Goal: Information Seeking & Learning: Learn about a topic

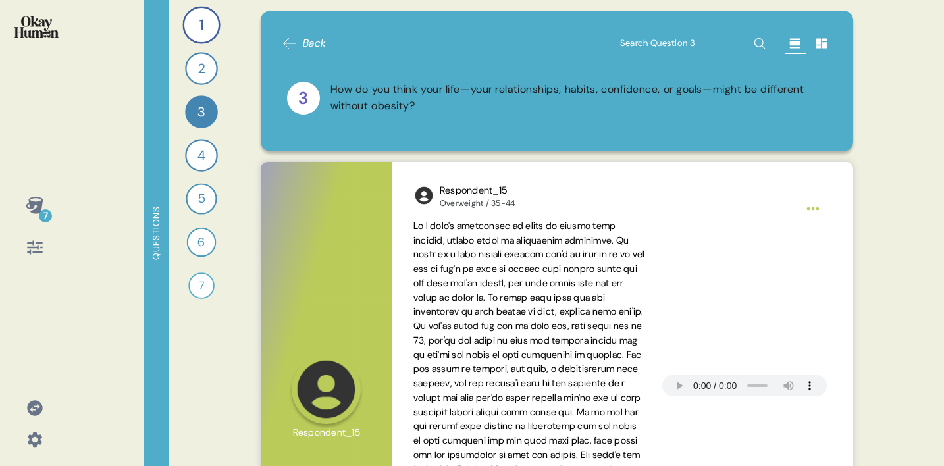
scroll to position [565, 0]
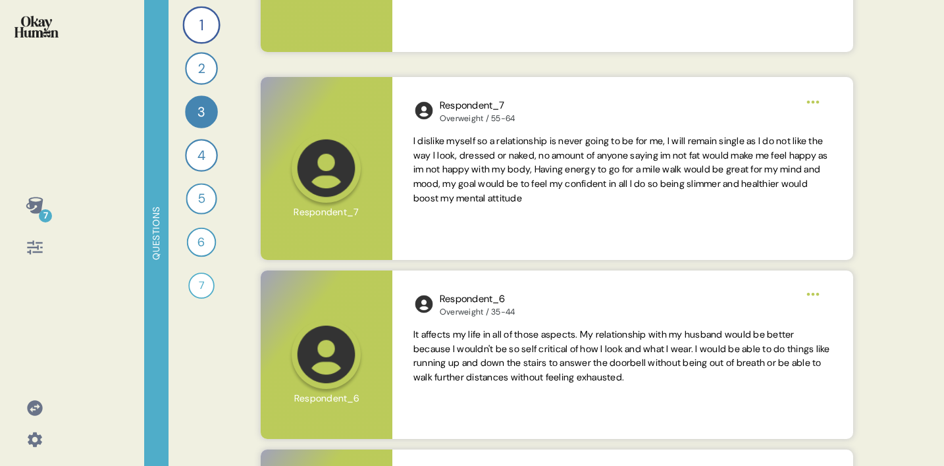
click at [24, 35] on img at bounding box center [36, 27] width 44 height 22
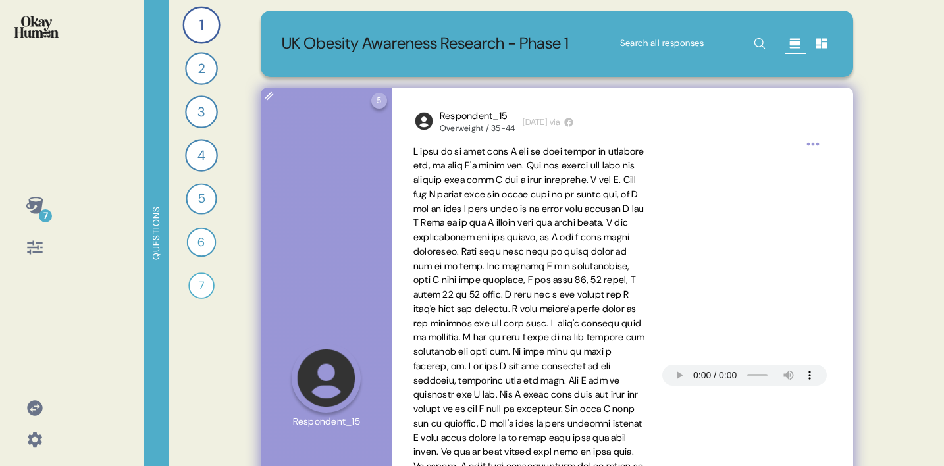
click at [457, 159] on span at bounding box center [529, 381] width 232 height 470
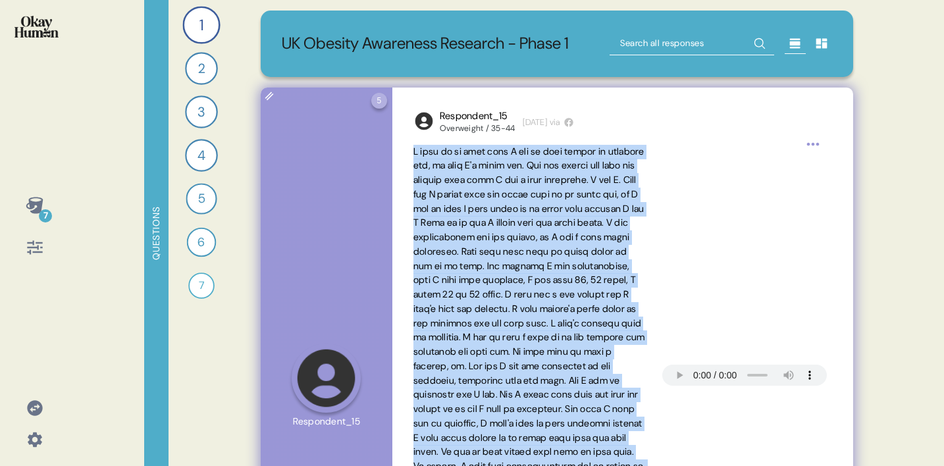
click at [457, 159] on span at bounding box center [529, 381] width 232 height 470
click at [520, 202] on span at bounding box center [529, 381] width 232 height 470
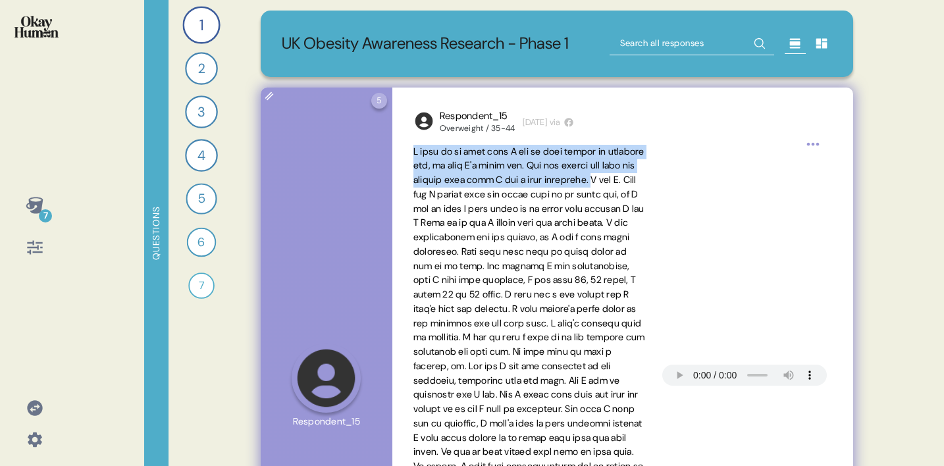
drag, startPoint x: 458, startPoint y: 192, endPoint x: 412, endPoint y: 153, distance: 60.8
click at [412, 152] on div "Respondent_15 Overweight / 35-44 [DATE] via" at bounding box center [622, 378] width 461 height 581
click at [429, 183] on span at bounding box center [529, 381] width 232 height 470
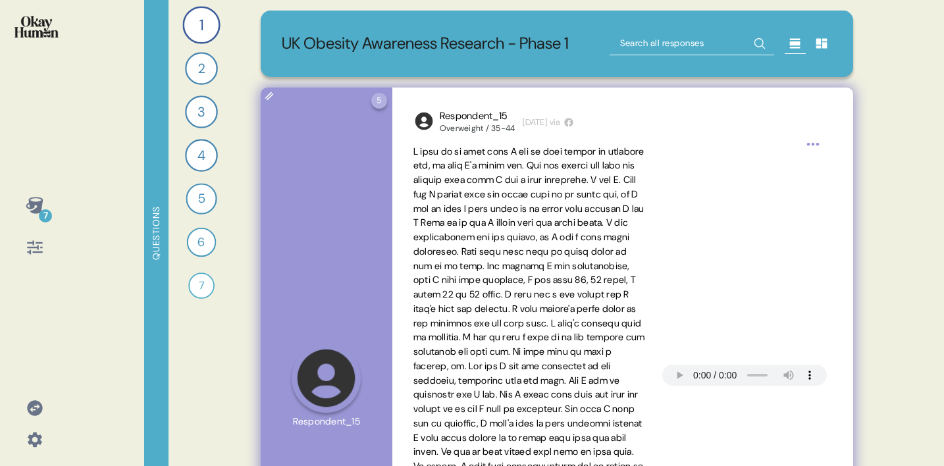
click at [506, 273] on span at bounding box center [529, 381] width 233 height 473
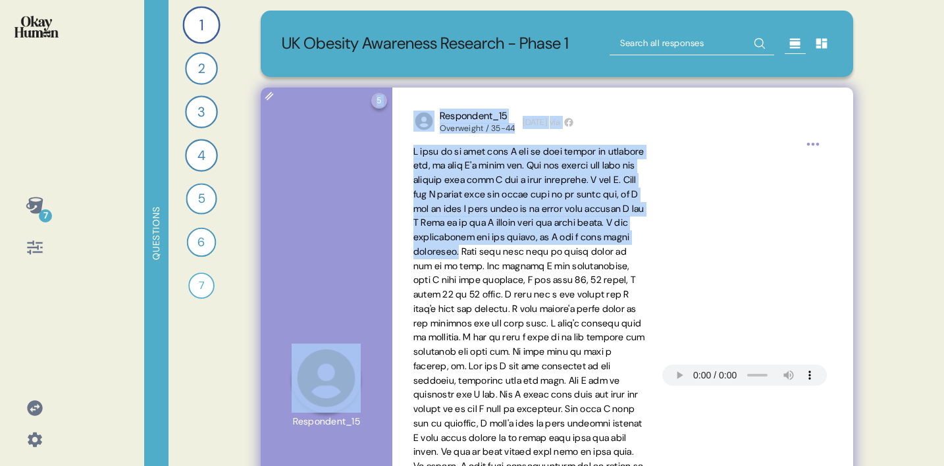
drag, startPoint x: 592, startPoint y: 253, endPoint x: 375, endPoint y: 154, distance: 238.7
click at [375, 153] on div "5 Question five Click to view responses to this question Can you describe a tim…" at bounding box center [557, 378] width 593 height 581
click at [477, 183] on span at bounding box center [529, 381] width 232 height 470
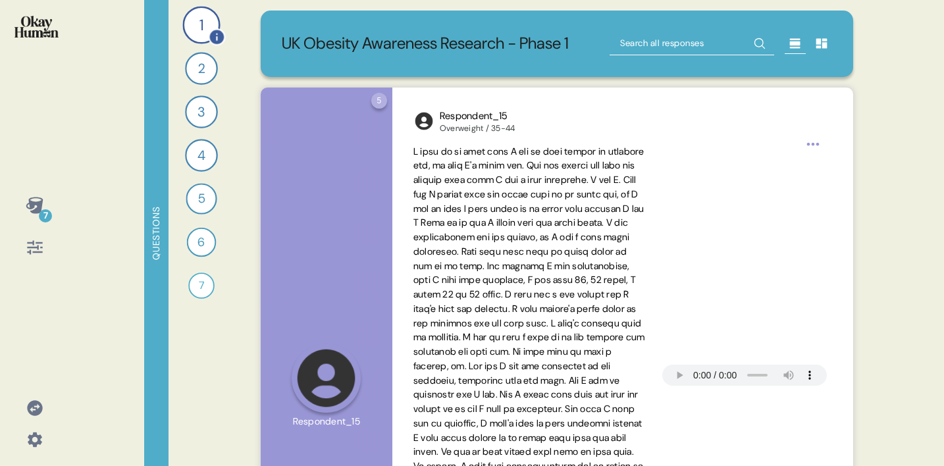
click at [194, 19] on div "1" at bounding box center [201, 25] width 38 height 38
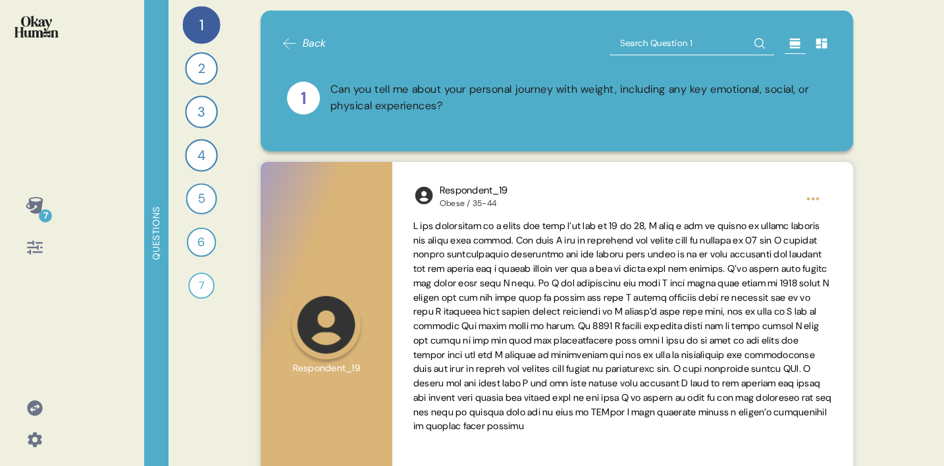
scroll to position [64, 0]
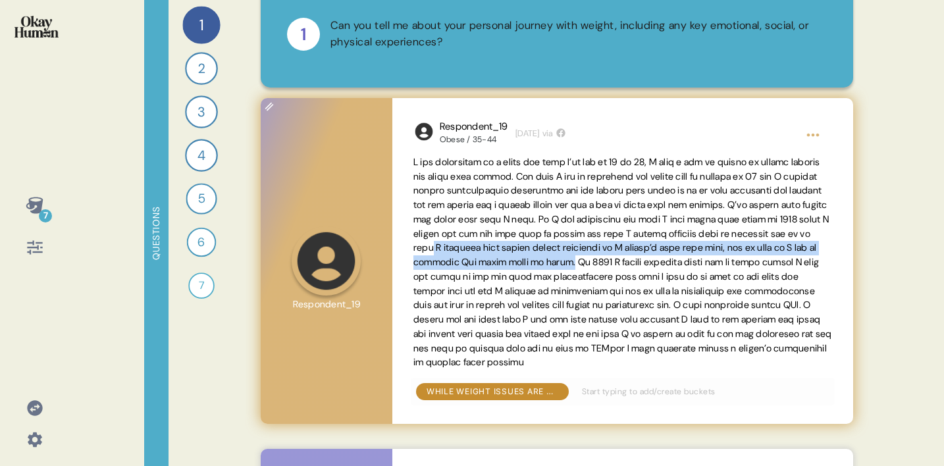
drag, startPoint x: 818, startPoint y: 262, endPoint x: 640, endPoint y: 250, distance: 178.8
click at [640, 250] on span at bounding box center [622, 262] width 419 height 213
click at [605, 259] on span at bounding box center [622, 262] width 419 height 213
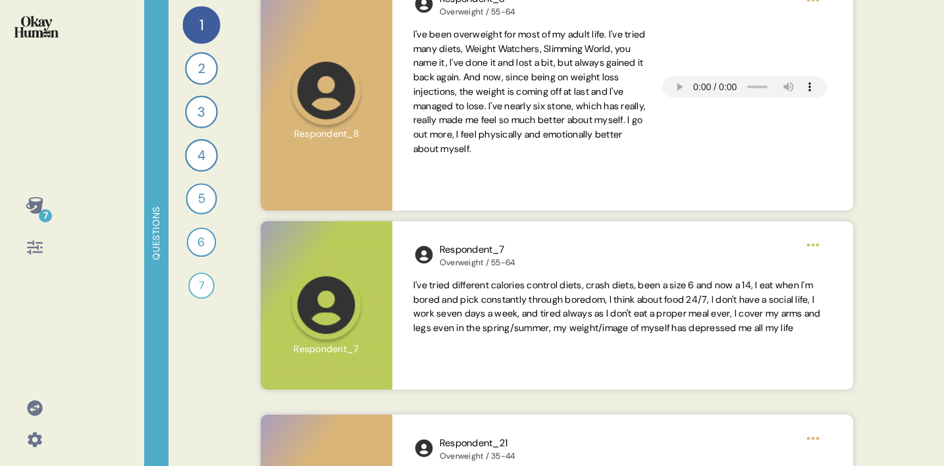
scroll to position [1474, 0]
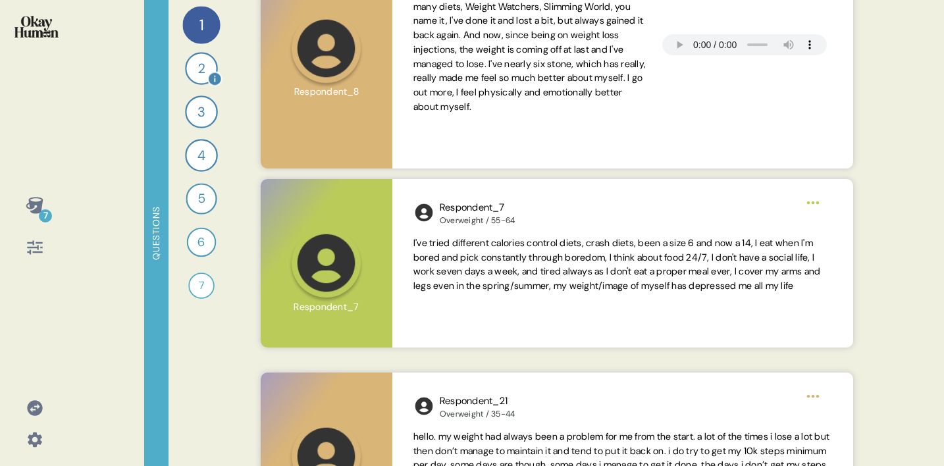
click at [199, 74] on div "2" at bounding box center [201, 68] width 33 height 33
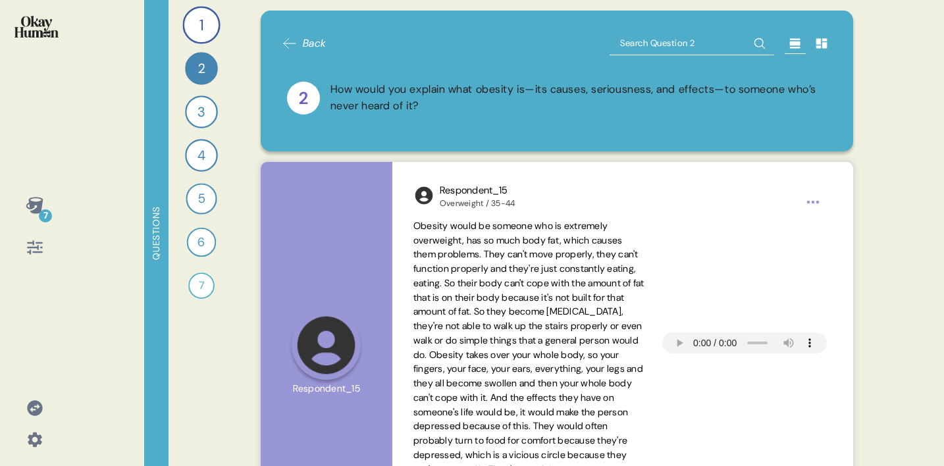
click at [436, 101] on div "How would you explain what obesity is—its causes, seriousness, and effects—to s…" at bounding box center [579, 98] width 497 height 33
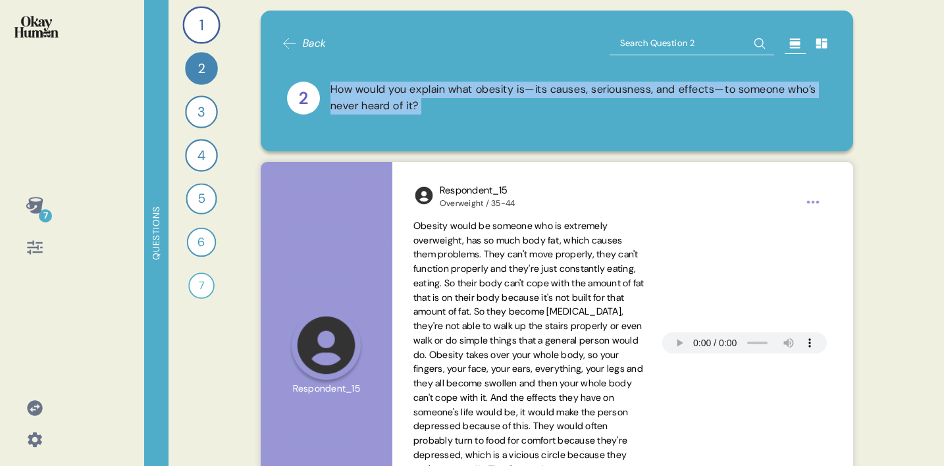
click at [436, 101] on div "How would you explain what obesity is—its causes, seriousness, and effects—to s…" at bounding box center [579, 98] width 497 height 33
click at [464, 101] on div "How would you explain what obesity is—its causes, seriousness, and effects—to s…" at bounding box center [579, 98] width 497 height 33
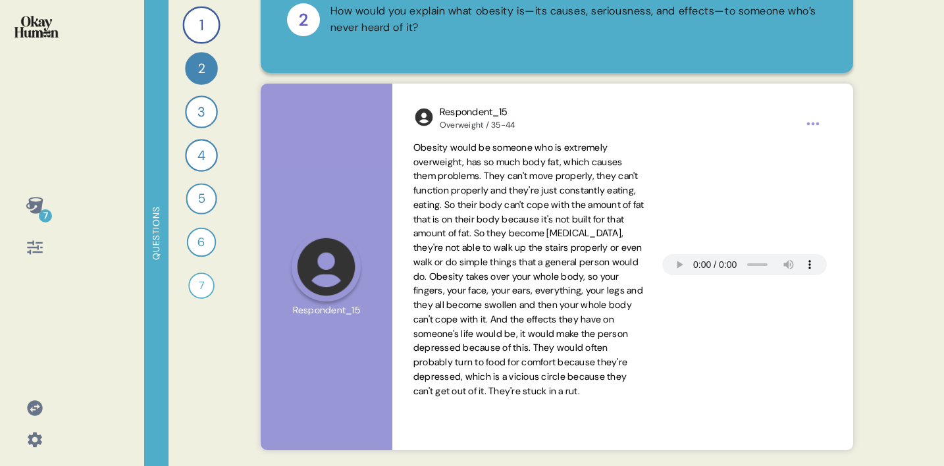
scroll to position [94, 0]
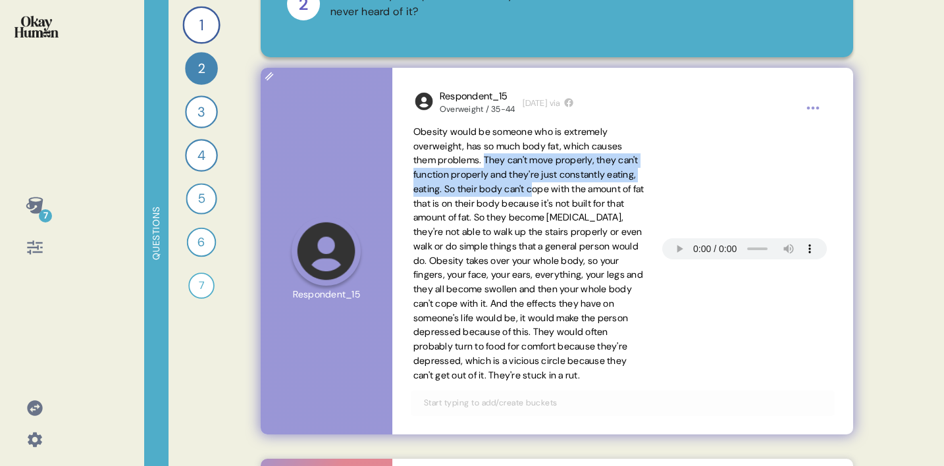
drag, startPoint x: 489, startPoint y: 159, endPoint x: 578, endPoint y: 182, distance: 92.0
click at [578, 182] on span "Obesity would be someone who is extremely overweight, has so much body fat, whi…" at bounding box center [528, 253] width 231 height 255
click at [489, 155] on span "Obesity would be someone who is extremely overweight, has so much body fat, whi…" at bounding box center [528, 253] width 231 height 255
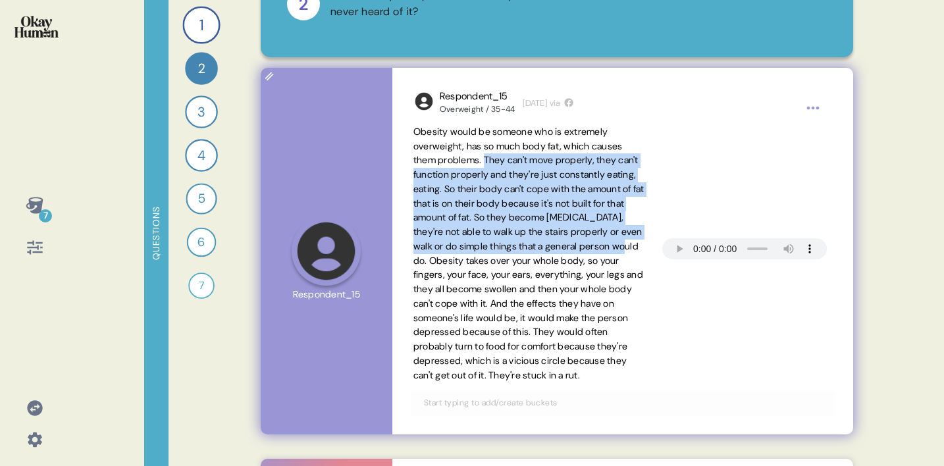
drag, startPoint x: 489, startPoint y: 156, endPoint x: 526, endPoint y: 259, distance: 110.0
click at [526, 259] on span "Obesity would be someone who is extremely overweight, has so much body fat, whi…" at bounding box center [528, 253] width 231 height 255
copy span "They can't move properly, they can't function properly and they're just constan…"
click at [489, 161] on span "Obesity would be someone who is extremely overweight, has so much body fat, whi…" at bounding box center [528, 253] width 231 height 255
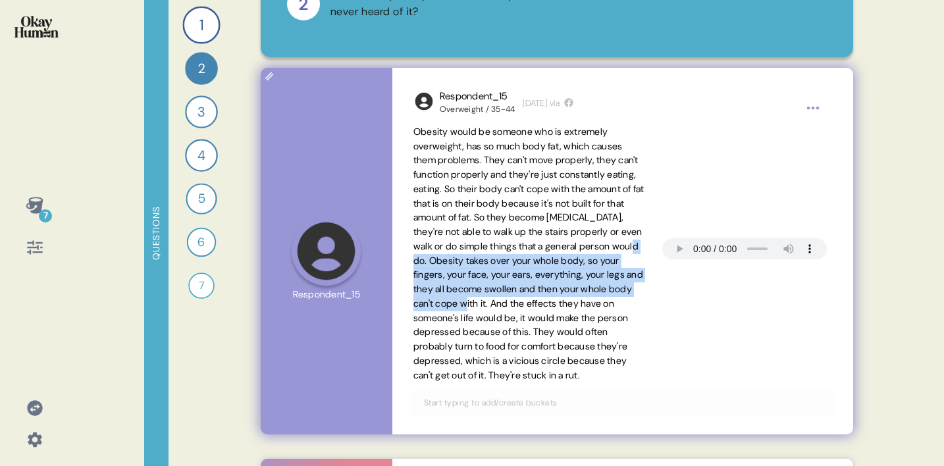
drag, startPoint x: 532, startPoint y: 257, endPoint x: 614, endPoint y: 301, distance: 92.5
click at [614, 301] on span "Obesity would be someone who is extremely overweight, has so much body fat, whi…" at bounding box center [528, 253] width 231 height 255
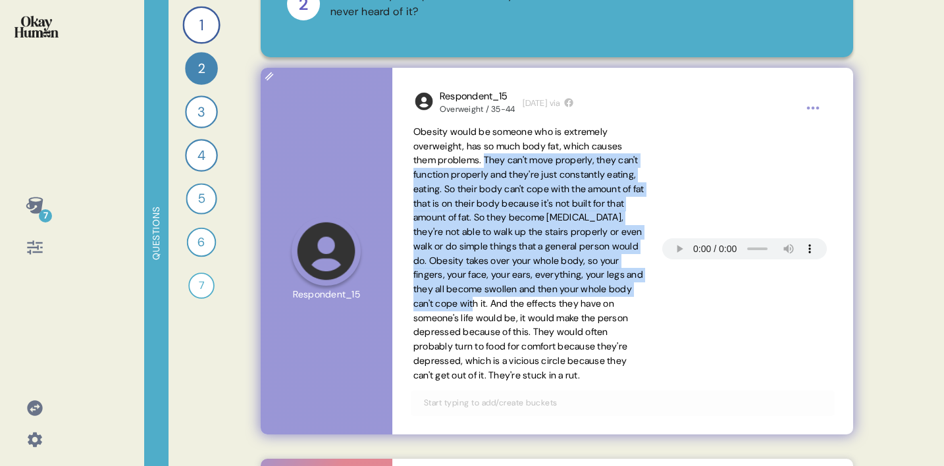
drag, startPoint x: 488, startPoint y: 159, endPoint x: 616, endPoint y: 307, distance: 196.0
click at [618, 307] on span "Obesity would be someone who is extremely overweight, has so much body fat, whi…" at bounding box center [528, 253] width 231 height 255
copy span "They can't move properly, they can't function properly and they're just constan…"
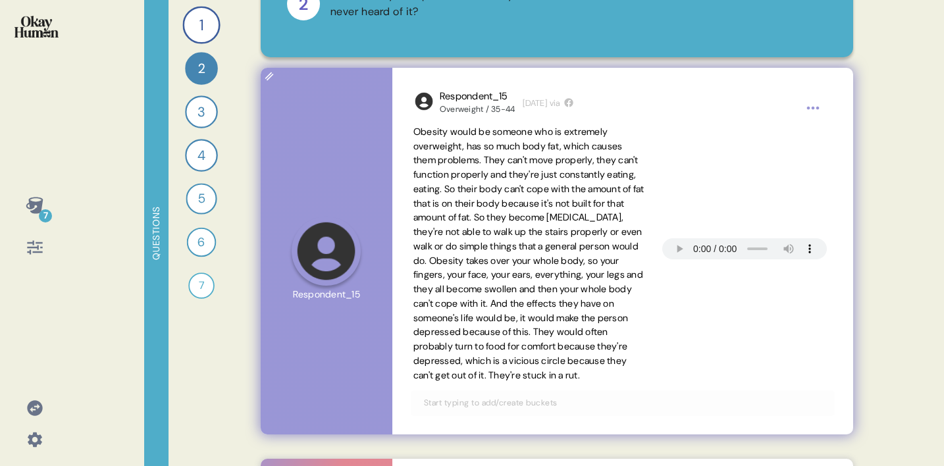
click at [535, 348] on span "Obesity would be someone who is extremely overweight, has so much body fat, whi…" at bounding box center [528, 253] width 231 height 255
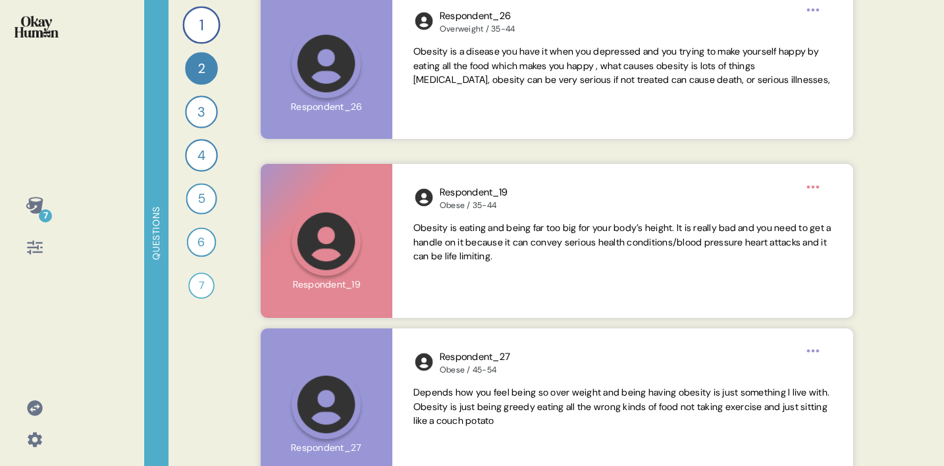
scroll to position [1202, 0]
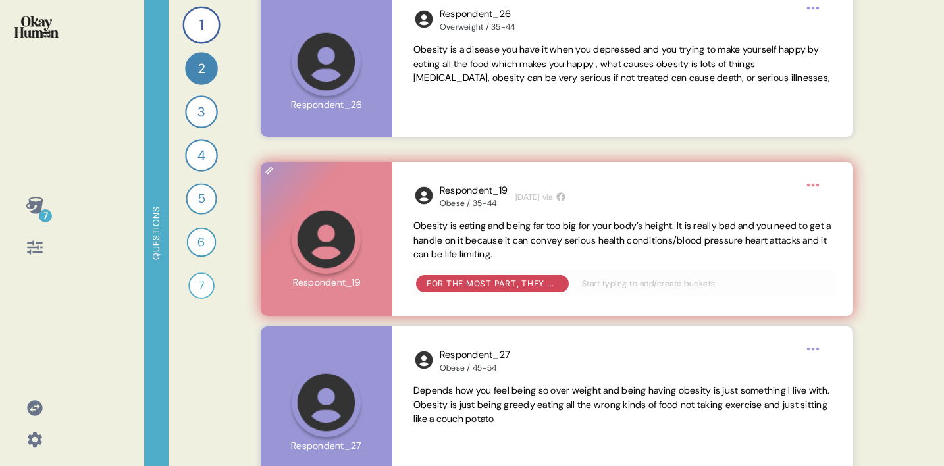
click at [527, 251] on span "Obesity is eating and being far too big for your body’s height. It is really ba…" at bounding box center [622, 240] width 418 height 41
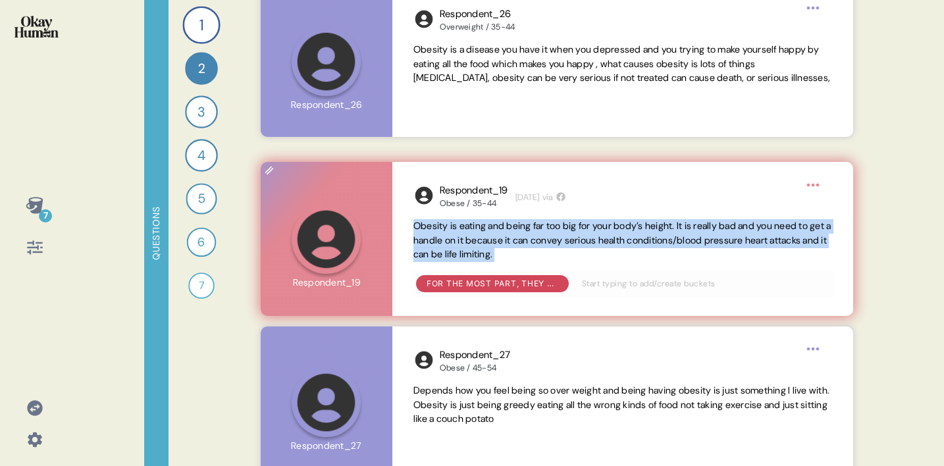
click at [527, 251] on span "Obesity is eating and being far too big for your body’s height. It is really ba…" at bounding box center [622, 240] width 418 height 41
click at [628, 265] on div "Respondent_19 Obese / 35-44 [DATE] via Obesity is eating and being far too big …" at bounding box center [622, 239] width 461 height 154
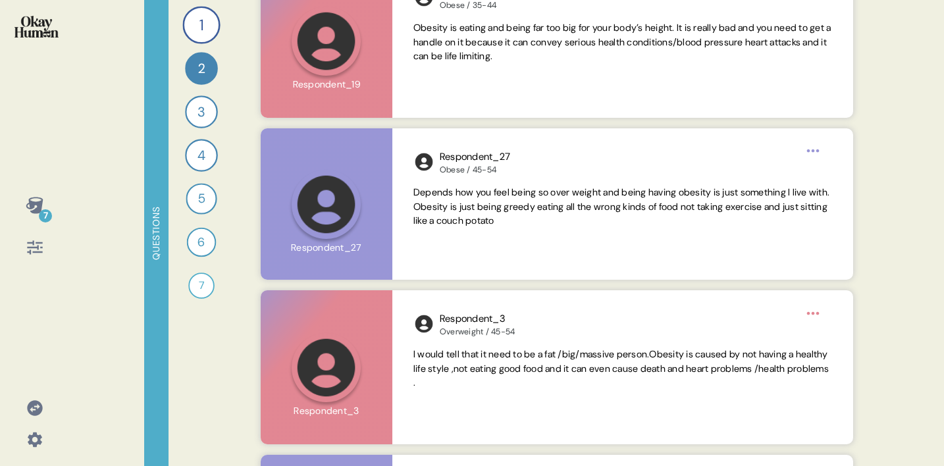
scroll to position [1403, 0]
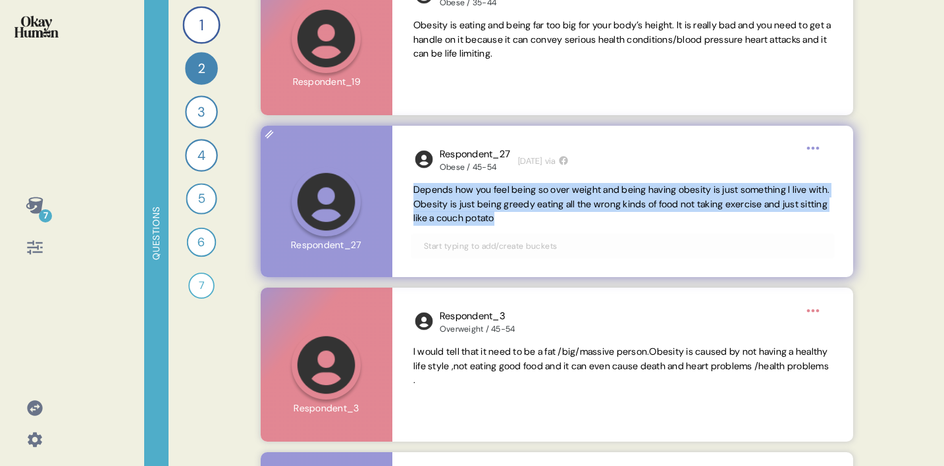
drag, startPoint x: 553, startPoint y: 213, endPoint x: 410, endPoint y: 192, distance: 144.3
click at [410, 192] on div "Respondent_27 Obese / 45-54 [DATE] via Depends how you feel being so over weigh…" at bounding box center [622, 201] width 461 height 151
click at [477, 218] on span "Depends how you feel being so over weight and being having obesity is just some…" at bounding box center [621, 204] width 416 height 41
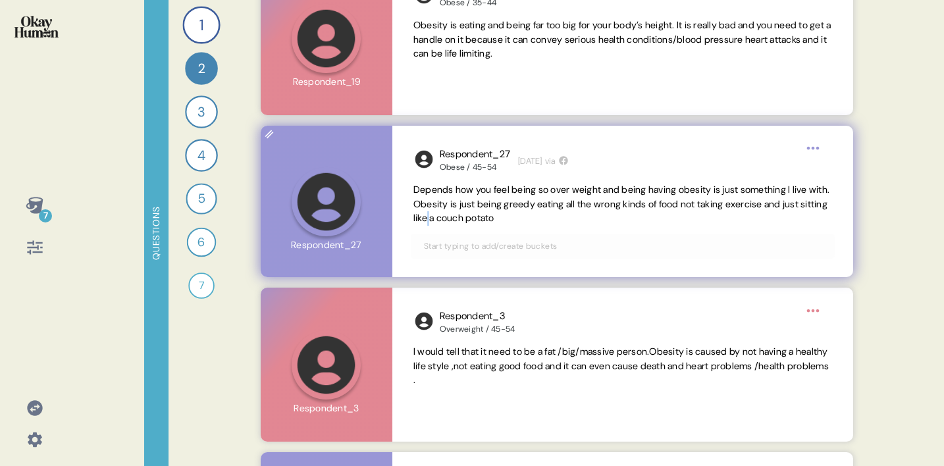
click at [477, 218] on span "Depends how you feel being so over weight and being having obesity is just some…" at bounding box center [621, 204] width 416 height 41
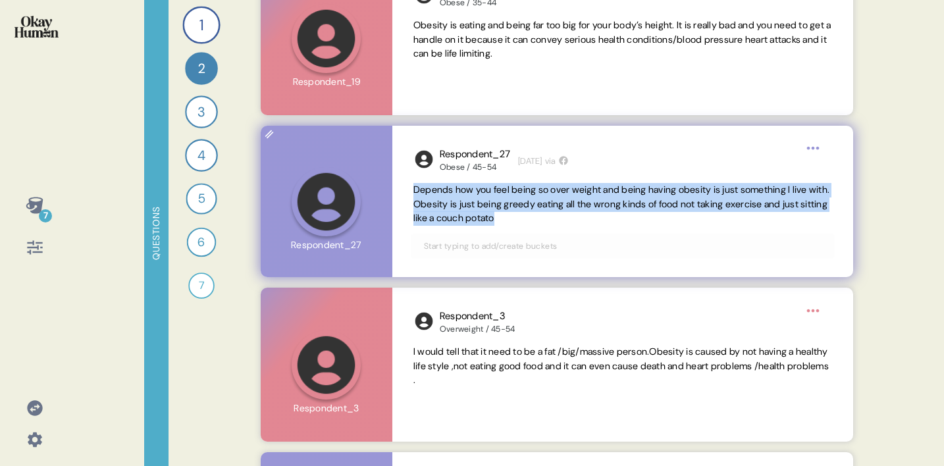
click at [577, 223] on span "Depends how you feel being so over weight and being having obesity is just some…" at bounding box center [622, 204] width 419 height 43
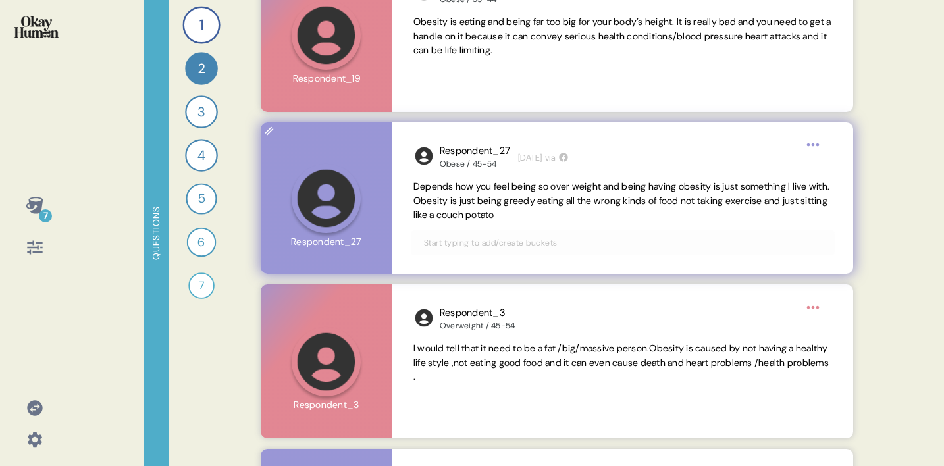
scroll to position [1406, 0]
click at [492, 198] on span "Depends how you feel being so over weight and being having obesity is just some…" at bounding box center [621, 201] width 416 height 41
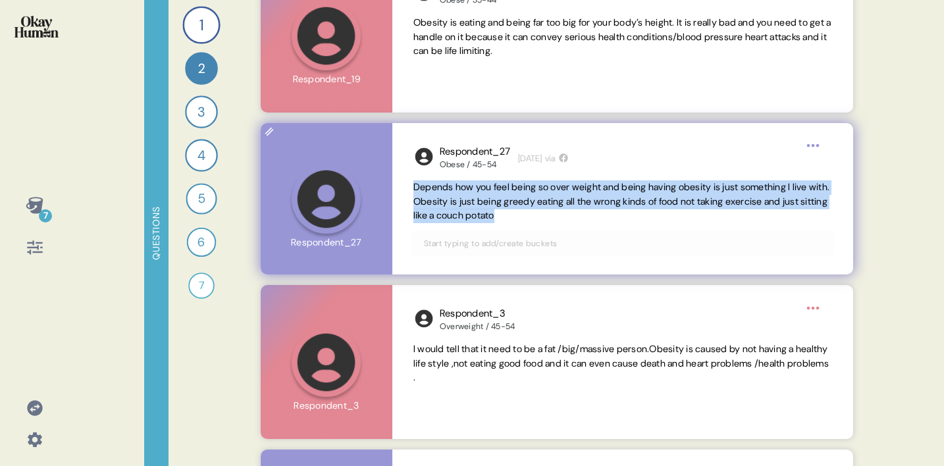
click at [492, 198] on span "Depends how you feel being so over weight and being having obesity is just some…" at bounding box center [621, 201] width 416 height 41
click at [589, 219] on span "Depends how you feel being so over weight and being having obesity is just some…" at bounding box center [622, 201] width 419 height 43
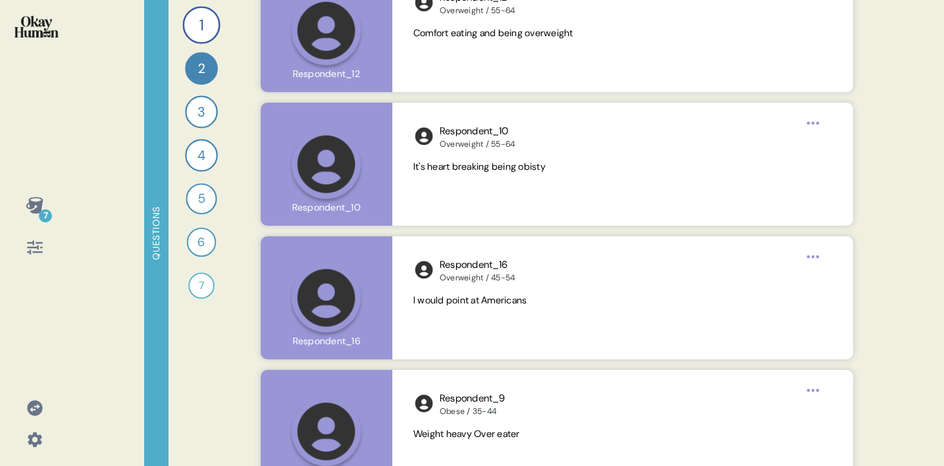
scroll to position [4832, 0]
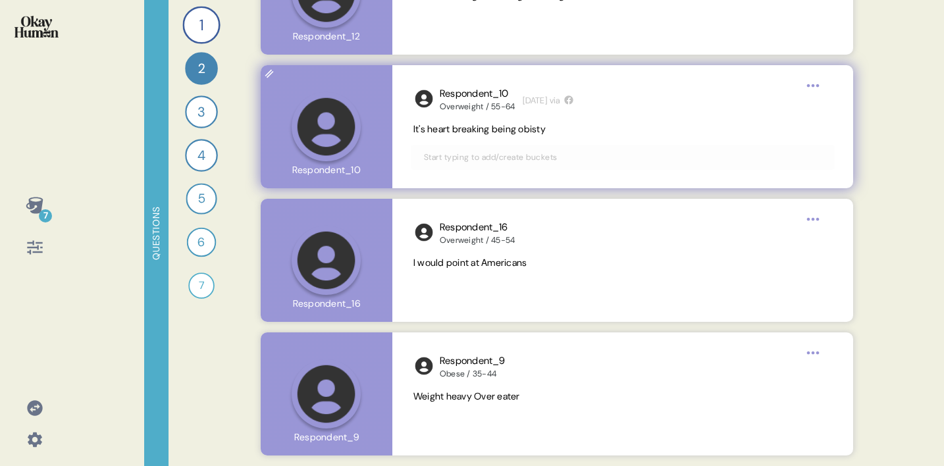
click at [497, 130] on span "It's heart breaking being obisty" at bounding box center [479, 129] width 132 height 12
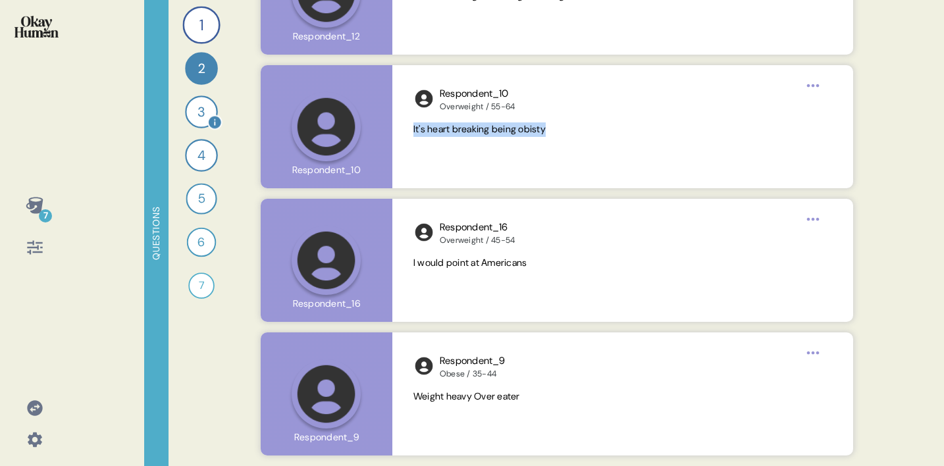
click at [190, 119] on div "3" at bounding box center [201, 111] width 33 height 33
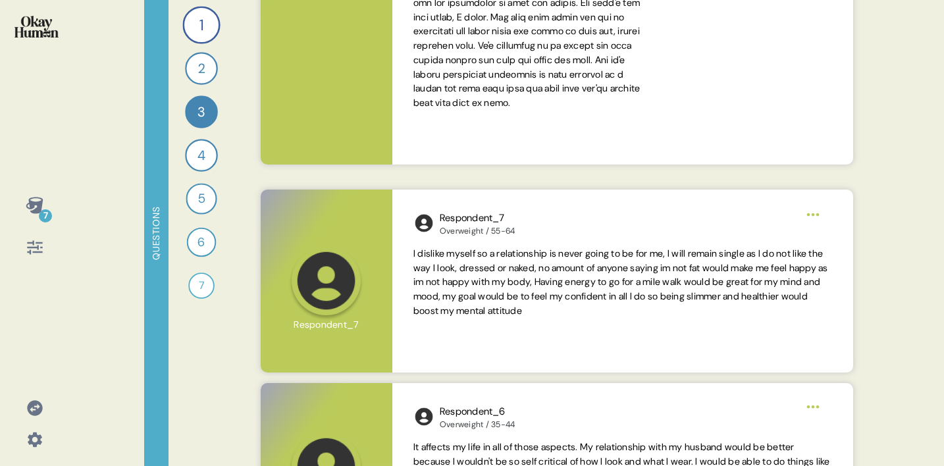
scroll to position [467, 0]
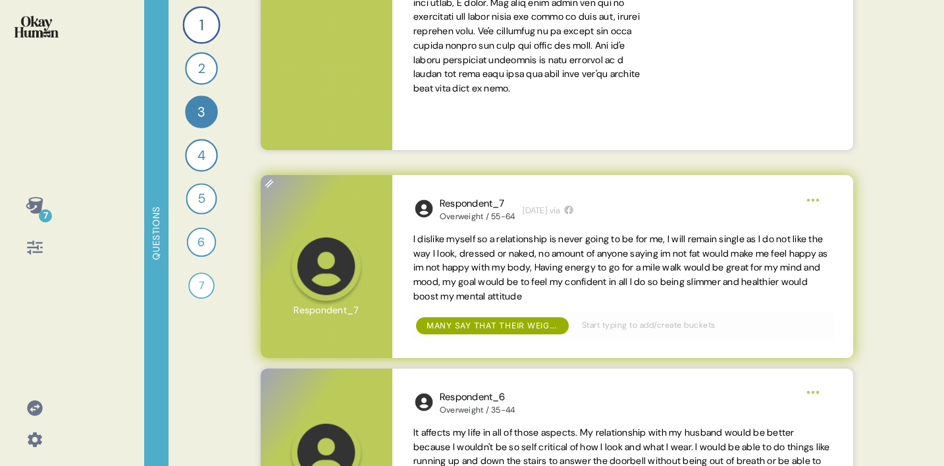
click at [562, 261] on span "I dislike myself so a relationship is never going to be for me, l will remain s…" at bounding box center [620, 267] width 415 height 69
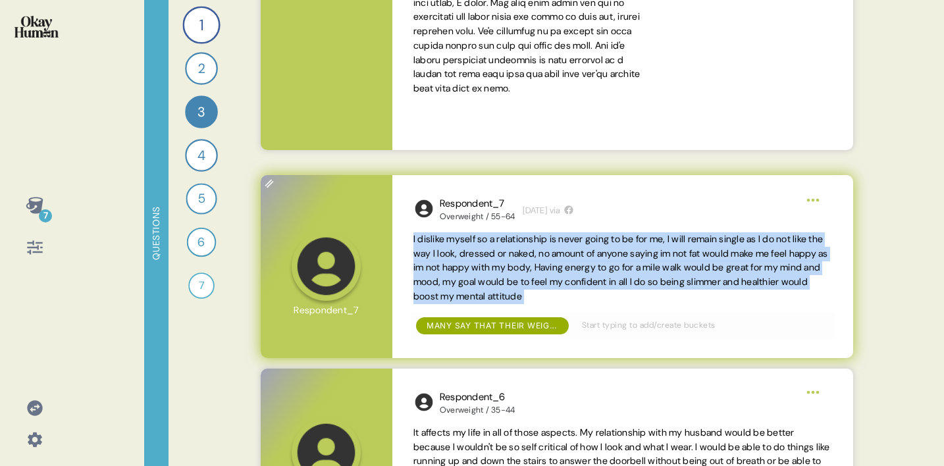
click at [615, 276] on span "I dislike myself so a relationship is never going to be for me, l will remain s…" at bounding box center [620, 267] width 415 height 69
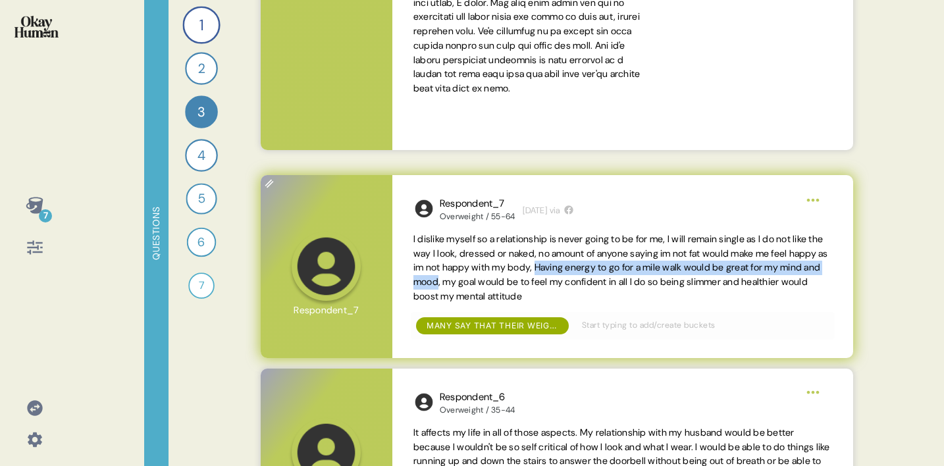
drag, startPoint x: 606, startPoint y: 269, endPoint x: 543, endPoint y: 282, distance: 64.4
click at [543, 282] on span "I dislike myself so a relationship is never going to be for me, l will remain s…" at bounding box center [620, 267] width 415 height 69
copy span "Having energy to go for a mile walk would be great for my mind and mood"
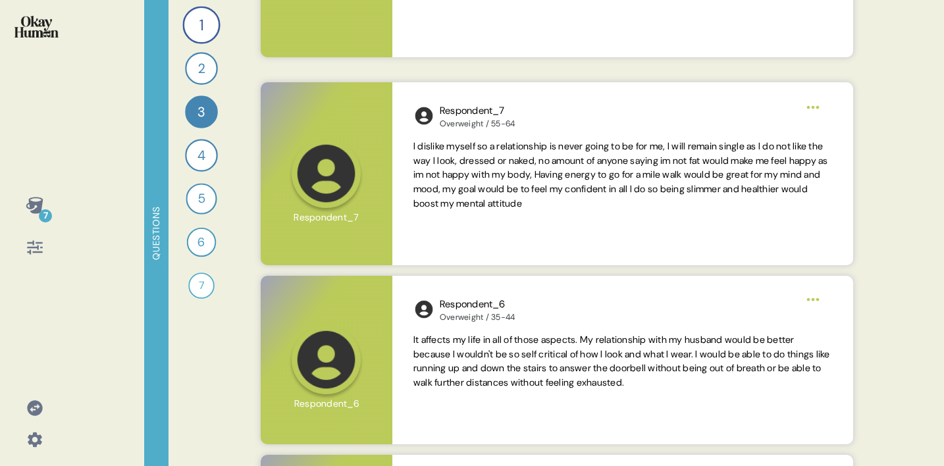
scroll to position [654, 0]
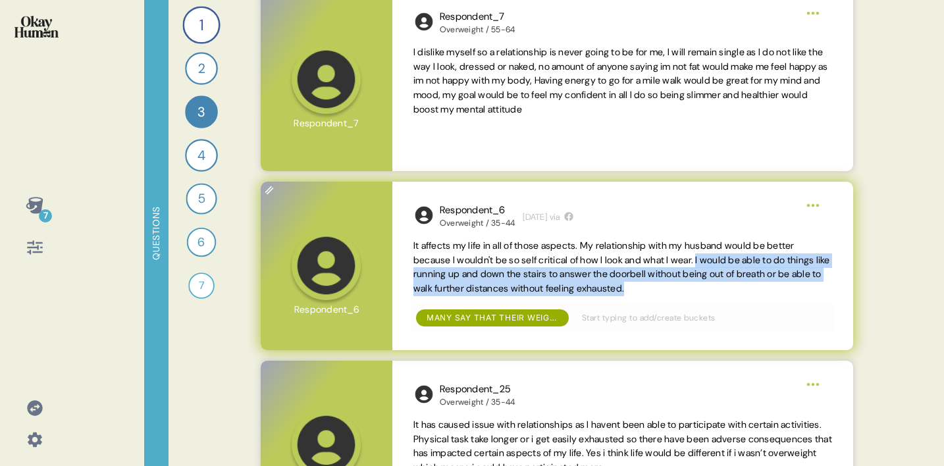
drag, startPoint x: 718, startPoint y: 261, endPoint x: 730, endPoint y: 293, distance: 34.4
click at [730, 293] on span "It affects my life in all of those aspects. My relationship with my husband wou…" at bounding box center [621, 267] width 417 height 55
copy span "I would be able to do things like running up and down the stairs to answer the …"
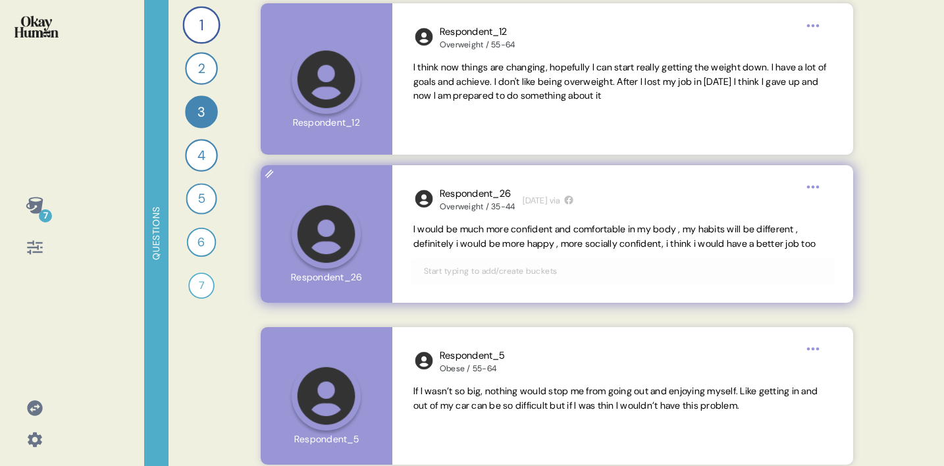
scroll to position [1543, 0]
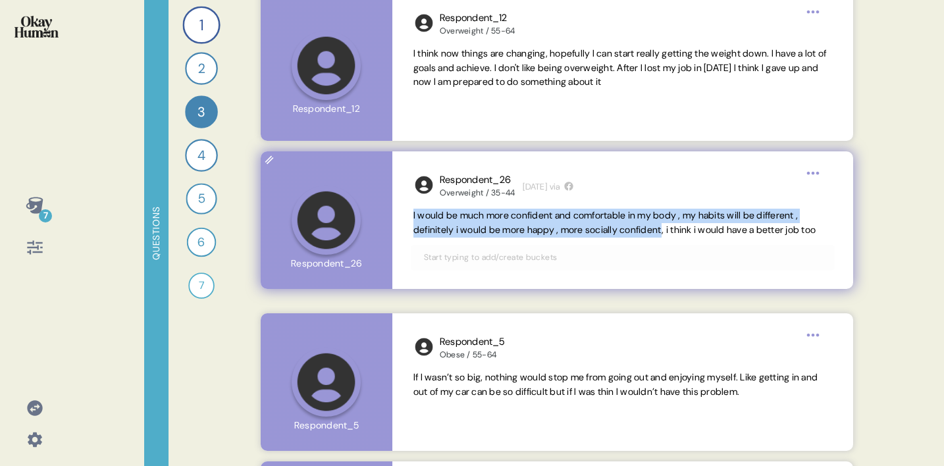
drag, startPoint x: 413, startPoint y: 215, endPoint x: 678, endPoint y: 230, distance: 265.1
click at [678, 229] on span "I would be much more confident and comfortable in my body , my habits will be d…" at bounding box center [614, 222] width 402 height 26
copy span "I would be much more confident and comfortable in my body , my habits will be d…"
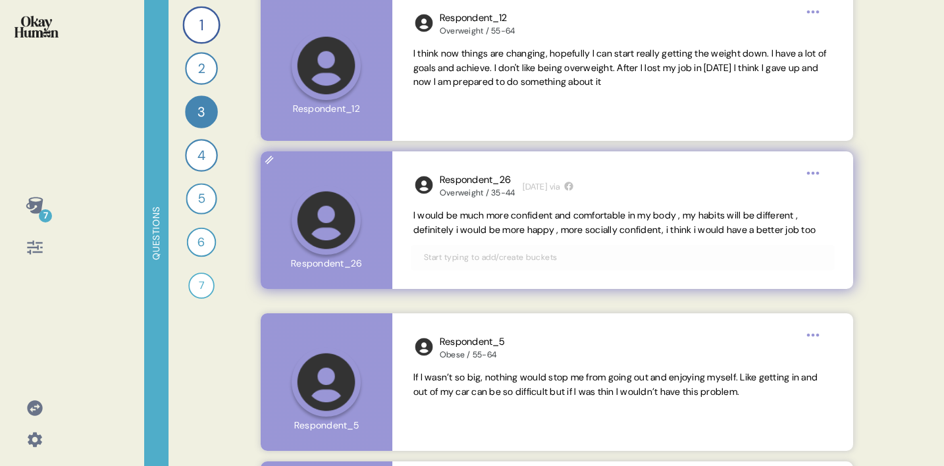
click at [694, 230] on span "I would be much more confident and comfortable in my body , my habits will be d…" at bounding box center [614, 222] width 402 height 26
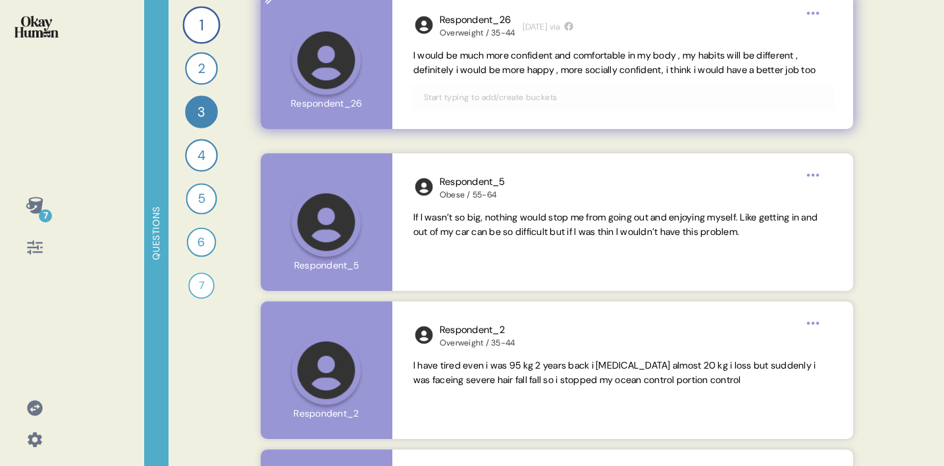
scroll to position [1706, 0]
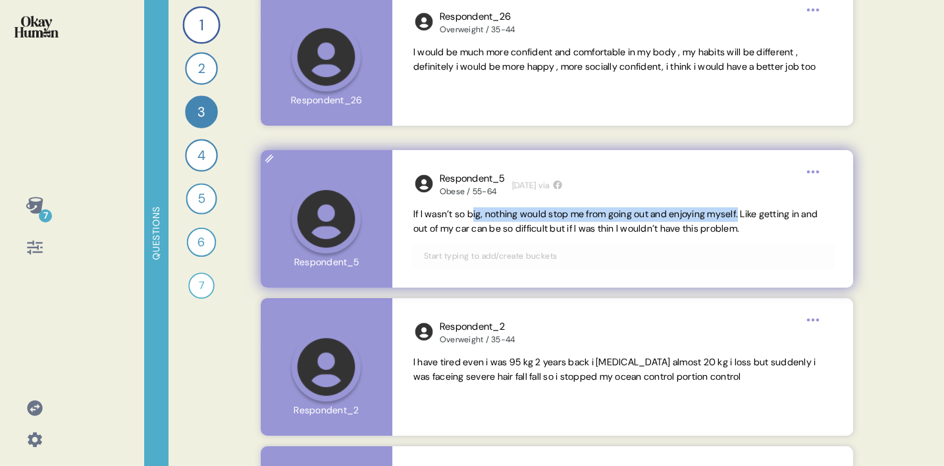
drag, startPoint x: 760, startPoint y: 213, endPoint x: 567, endPoint y: 236, distance: 194.3
click at [409, 218] on div "Respondent_5 Obese / 55-64 [DATE] via If I wasn’t so big, nothing would stop me…" at bounding box center [622, 219] width 461 height 138
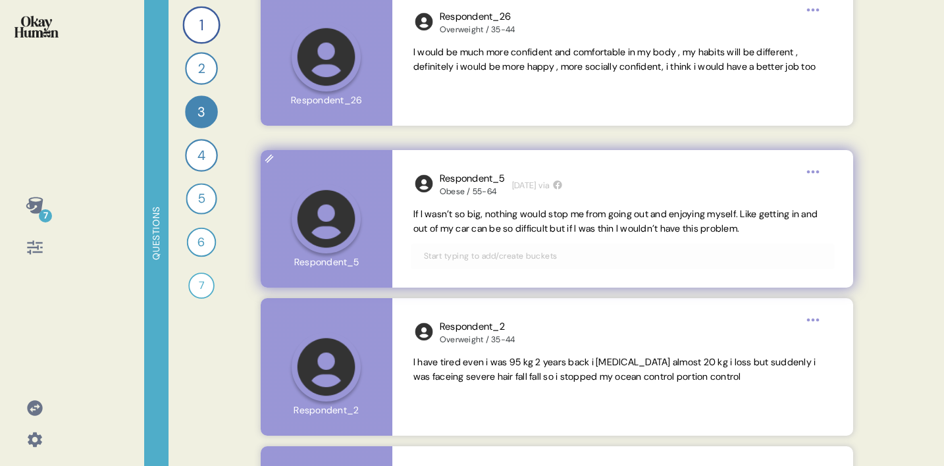
click at [653, 222] on span "If I wasn’t so big, nothing would stop me from going out and enjoying myself. L…" at bounding box center [615, 221] width 404 height 26
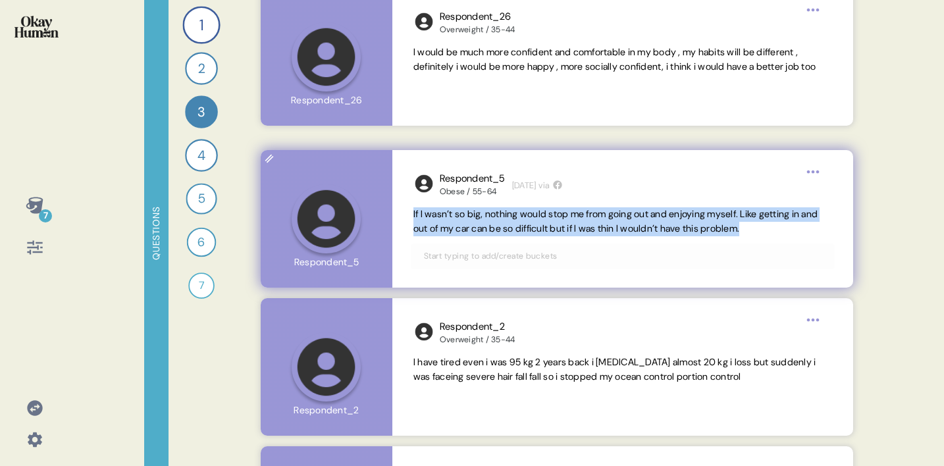
copy span "If I wasn’t so big, nothing would stop me from going out and enjoying myself. L…"
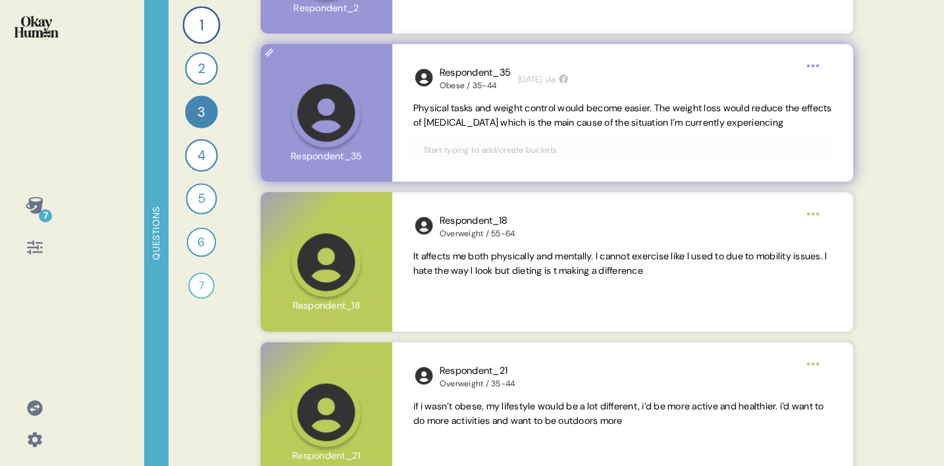
scroll to position [2110, 0]
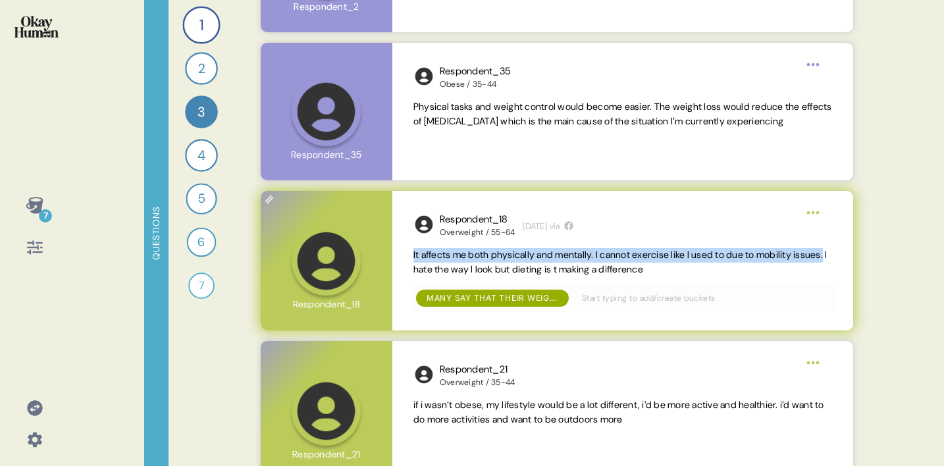
drag, startPoint x: 444, startPoint y: 270, endPoint x: 392, endPoint y: 257, distance: 53.7
click at [392, 257] on div "Respondent_18 Overweight / 55-64 [DATE] via It affects me both physically and m…" at bounding box center [622, 261] width 461 height 140
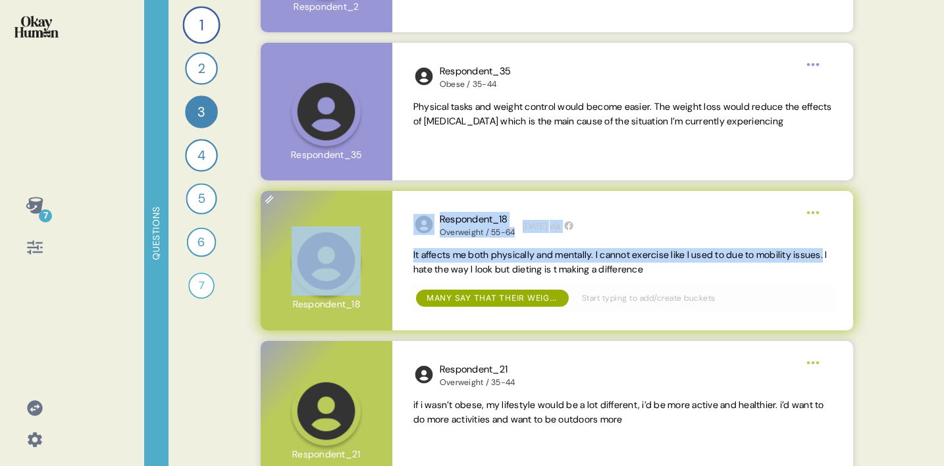
click at [421, 260] on span "It affects me both physically and mentally. I cannot exercise like I used to du…" at bounding box center [620, 262] width 414 height 26
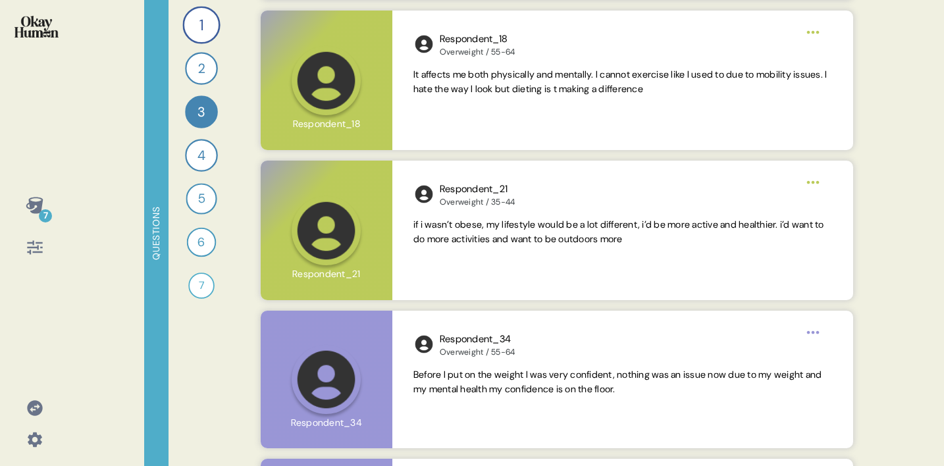
scroll to position [2304, 0]
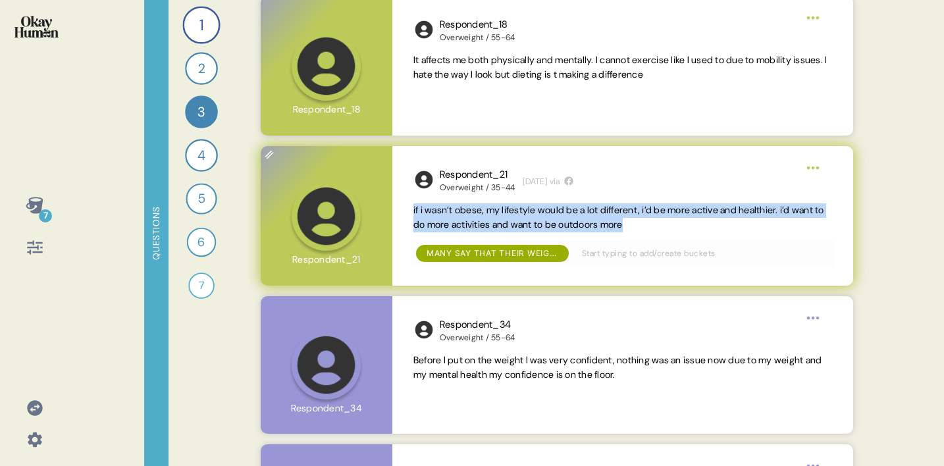
drag, startPoint x: 675, startPoint y: 223, endPoint x: 412, endPoint y: 210, distance: 263.7
click at [412, 210] on div "Respondent_21 Overweight / 35-44 [DATE] via if i wasn’t obese, my lifestyle wou…" at bounding box center [622, 216] width 461 height 140
copy span "if i wasn’t obese, my lifestyle would be a lot different, i’d be more active an…"
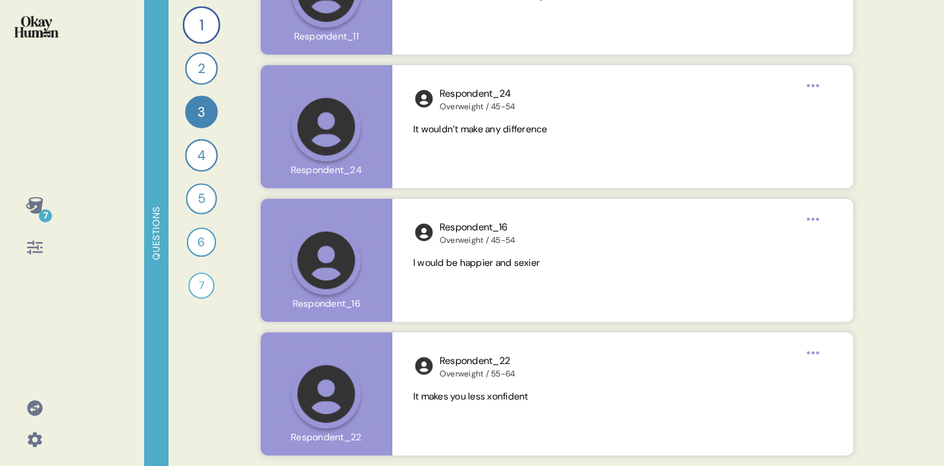
scroll to position [4814, 0]
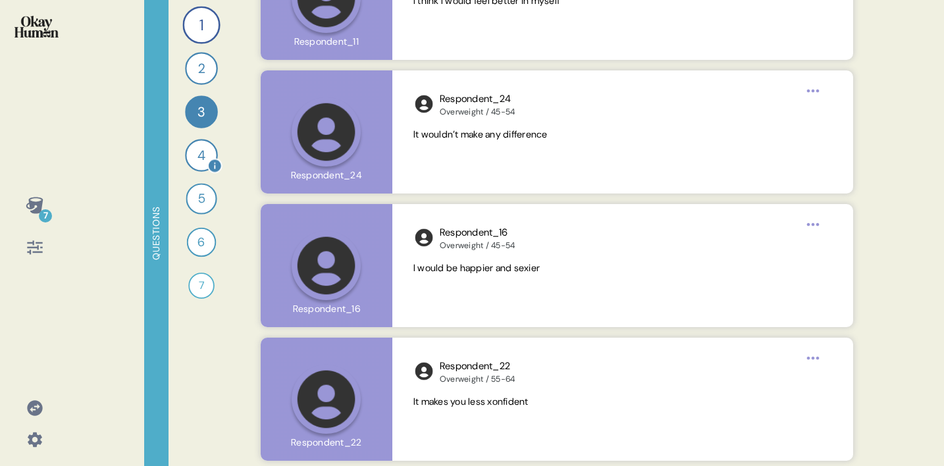
click at [194, 145] on div "4" at bounding box center [201, 155] width 33 height 33
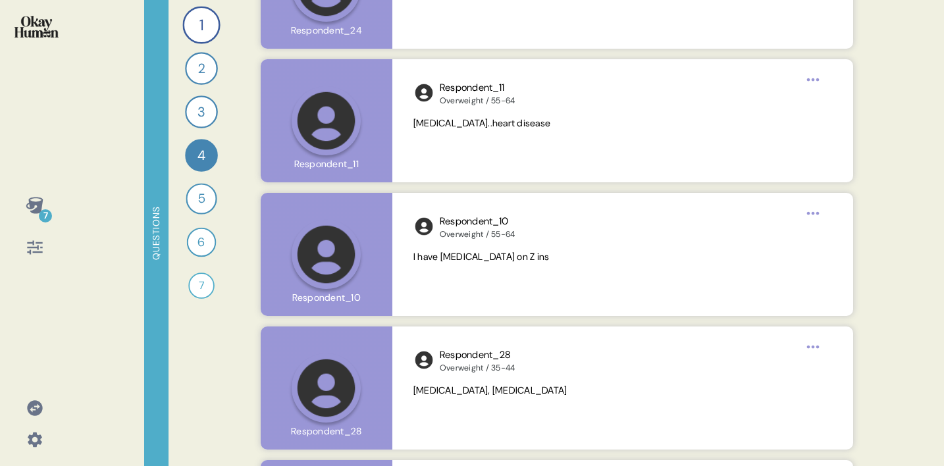
scroll to position [4503, 0]
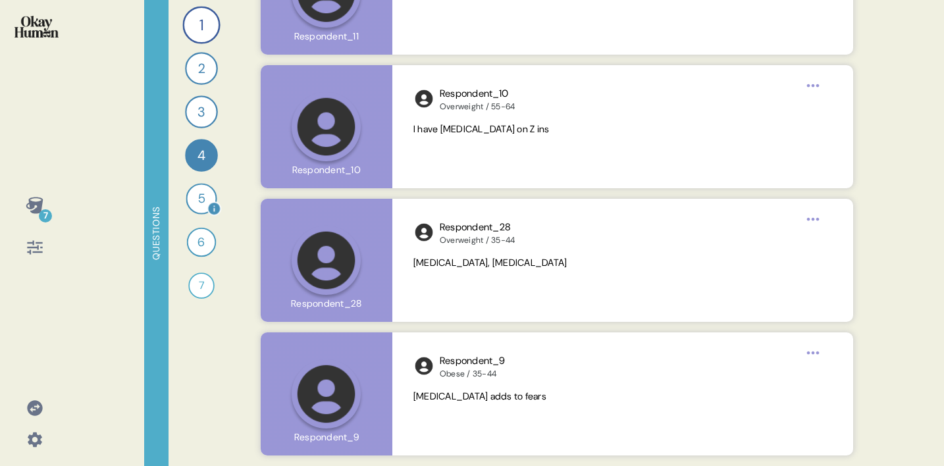
click at [203, 203] on div "5" at bounding box center [201, 198] width 31 height 31
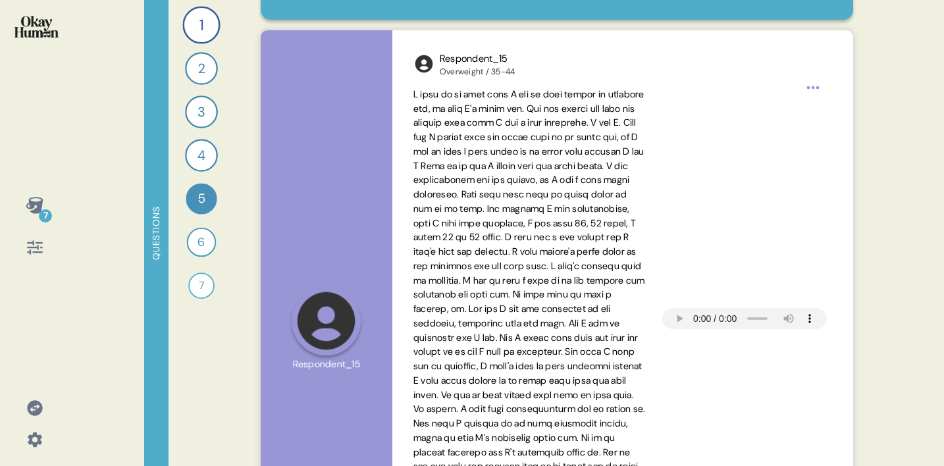
scroll to position [135, 0]
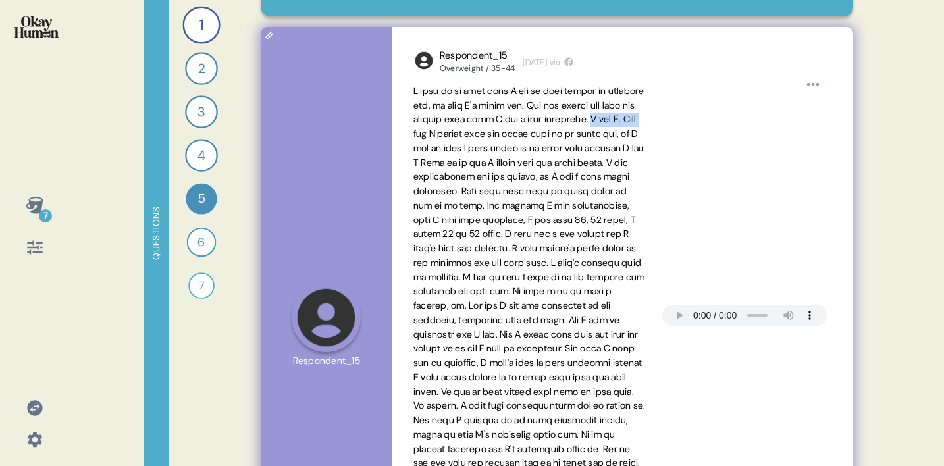
drag, startPoint x: 458, startPoint y: 134, endPoint x: 512, endPoint y: 134, distance: 54.0
click at [512, 134] on span at bounding box center [529, 320] width 232 height 470
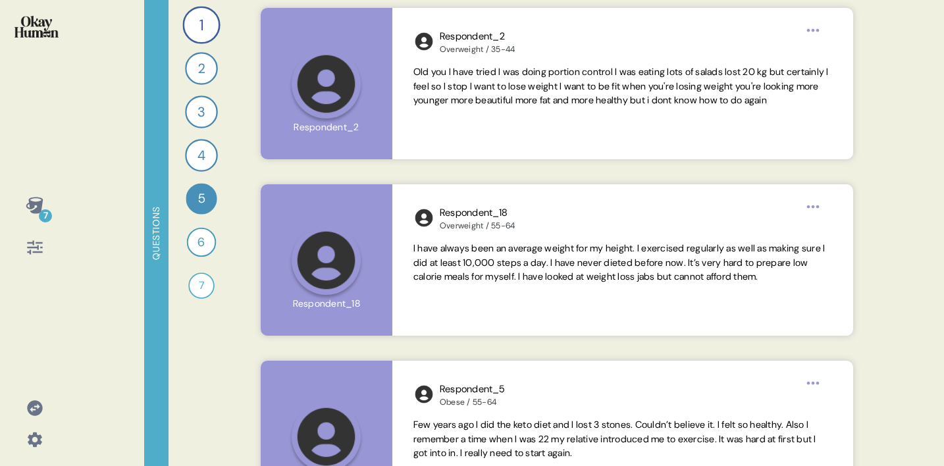
scroll to position [1741, 0]
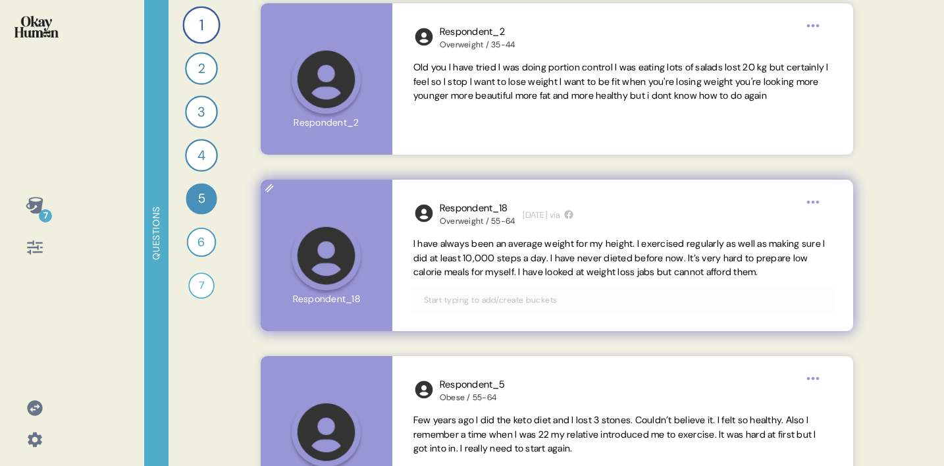
click at [689, 267] on span "I have always been an average weight for my height. I exercised regularly as we…" at bounding box center [619, 258] width 412 height 41
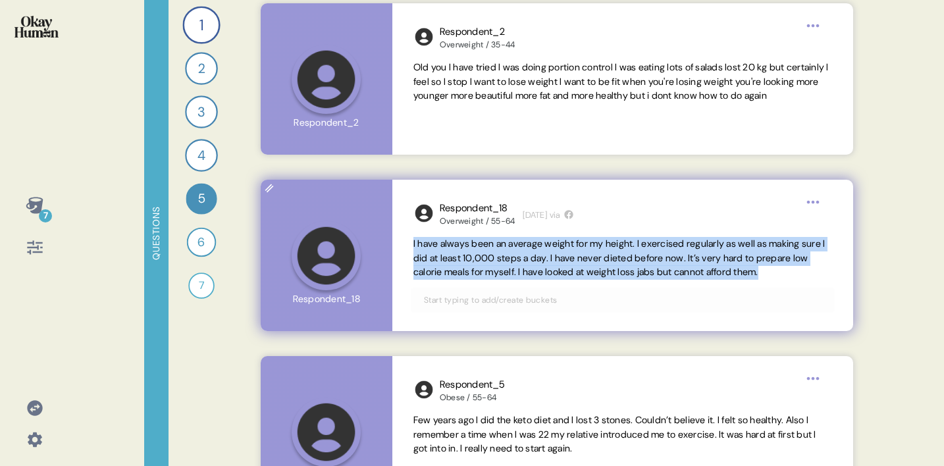
click at [689, 267] on span "I have always been an average weight for my height. I exercised regularly as we…" at bounding box center [619, 258] width 412 height 41
click at [739, 280] on span "I have always been an average weight for my height. I exercised regularly as we…" at bounding box center [622, 258] width 419 height 43
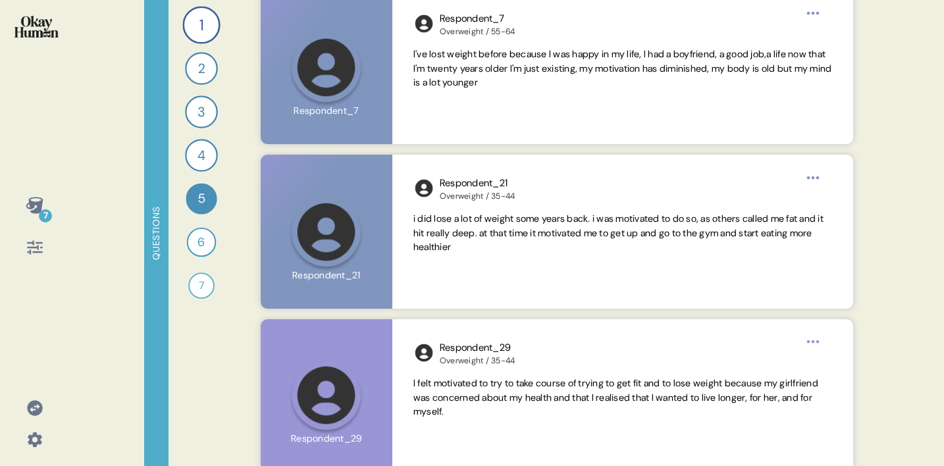
scroll to position [2435, 0]
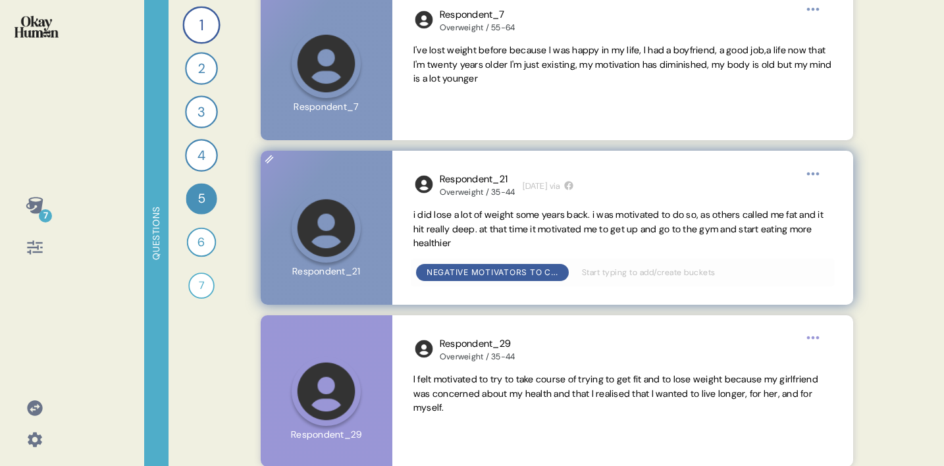
click at [585, 230] on span "i did lose a lot of weight some years back. i was motivated to do so, as others…" at bounding box center [618, 229] width 410 height 41
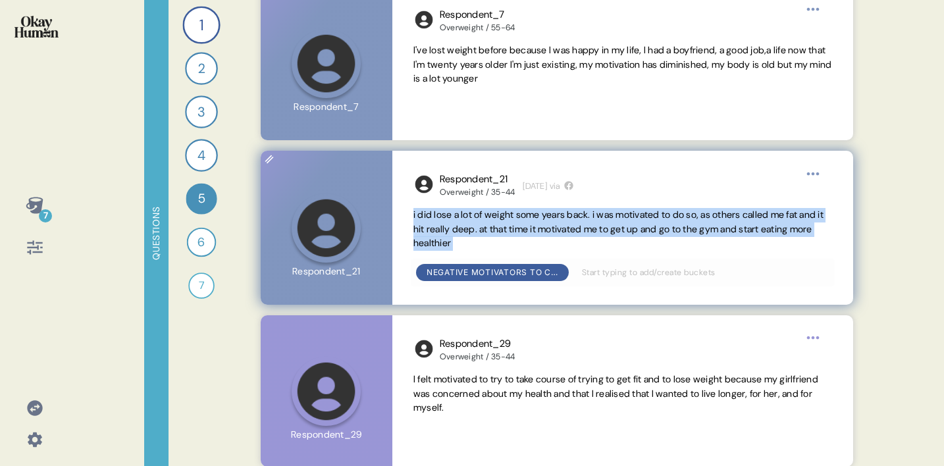
click at [585, 230] on span "i did lose a lot of weight some years back. i was motivated to do so, as others…" at bounding box center [618, 229] width 410 height 41
click at [560, 237] on span "i did lose a lot of weight some years back. i was motivated to do so, as others…" at bounding box center [622, 229] width 419 height 43
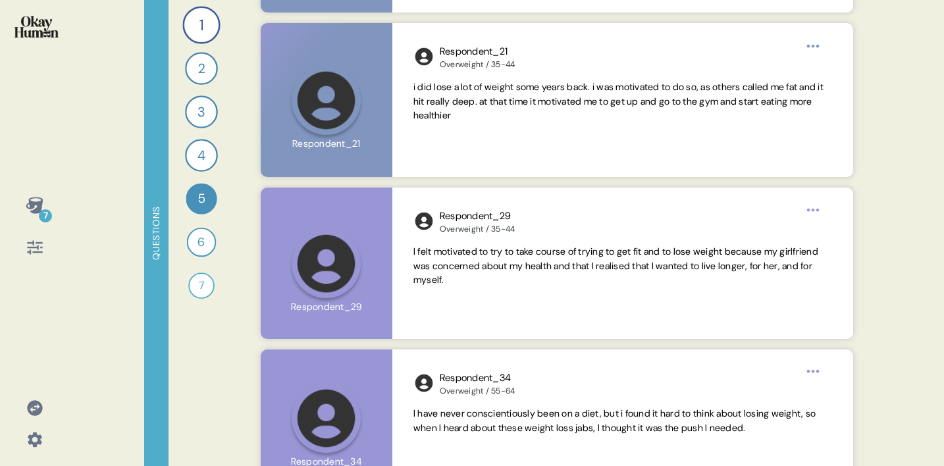
scroll to position [2565, 0]
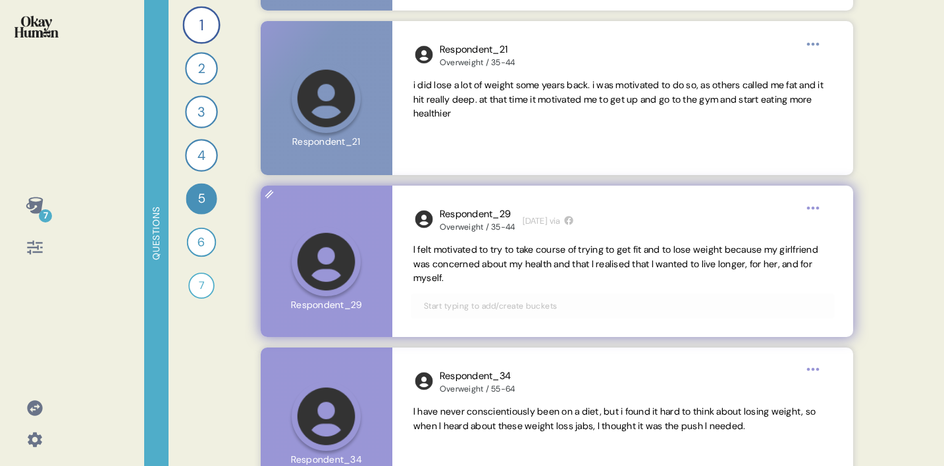
click at [517, 262] on span "I felt motivated to try to take course of trying to get fit and to lose weight …" at bounding box center [615, 264] width 405 height 41
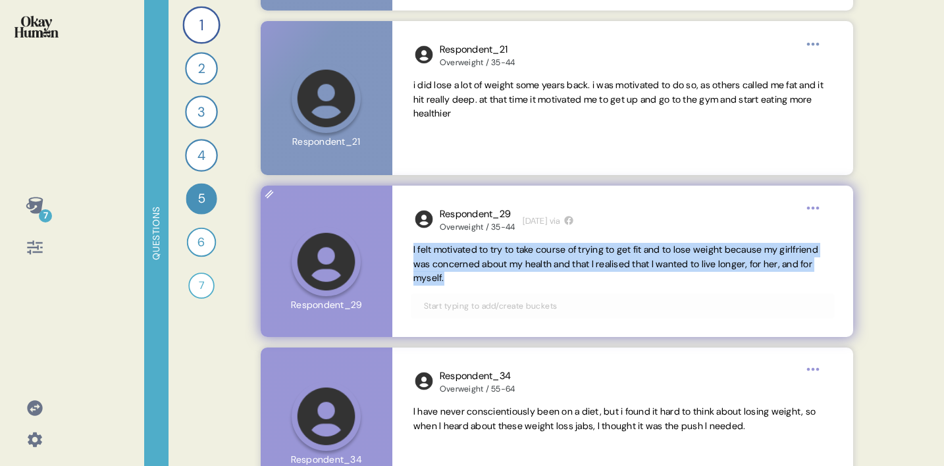
click at [520, 278] on span "I felt motivated to try to take course of trying to get fit and to lose weight …" at bounding box center [622, 264] width 419 height 43
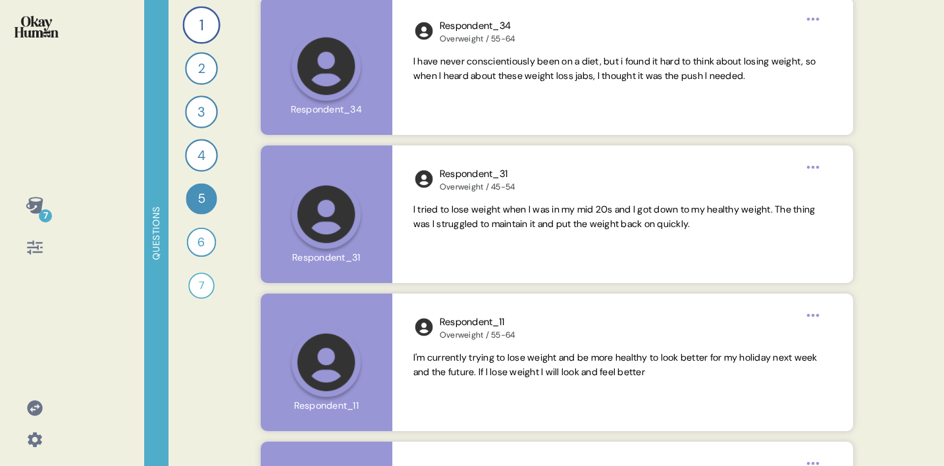
scroll to position [2921, 0]
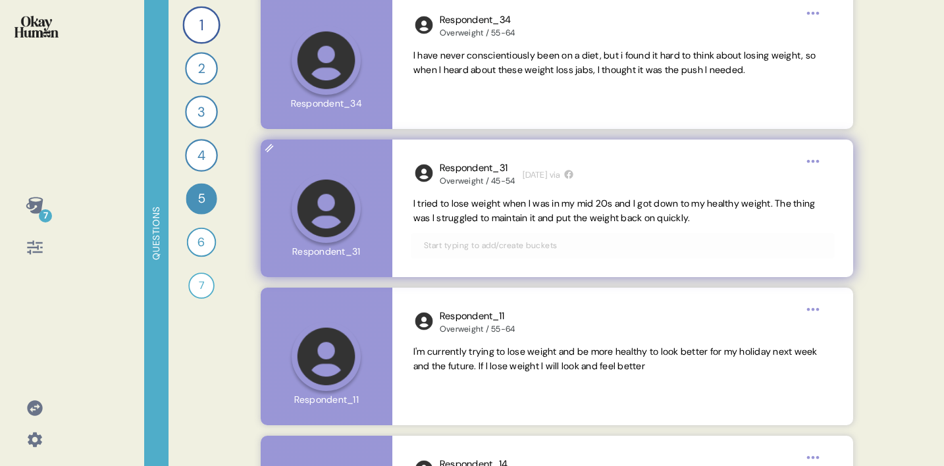
click at [669, 210] on span "I tried to lose weight when I was in my mid 20s and I got down to my healthy we…" at bounding box center [622, 211] width 419 height 29
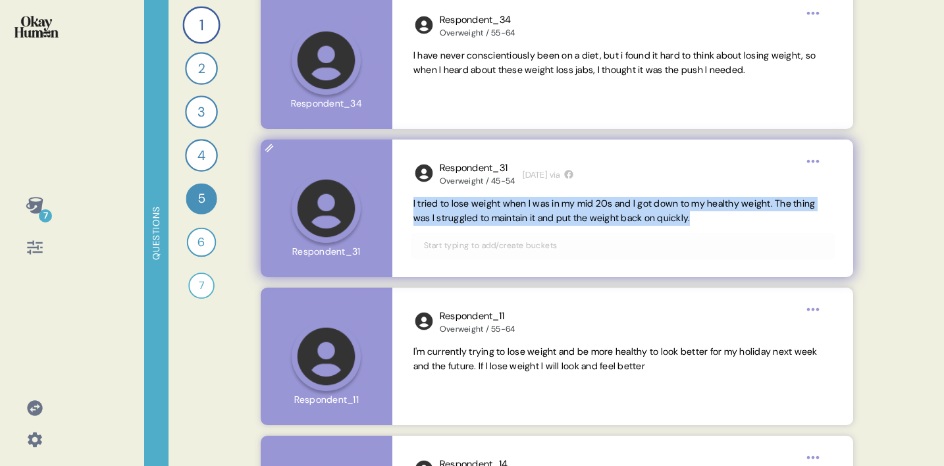
click at [742, 213] on span "I tried to lose weight when I was in my mid 20s and I got down to my healthy we…" at bounding box center [622, 211] width 419 height 29
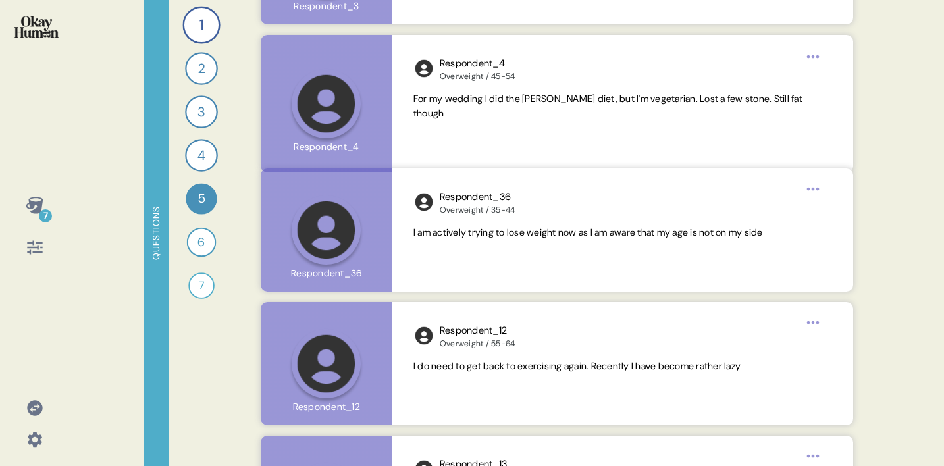
scroll to position [4047, 0]
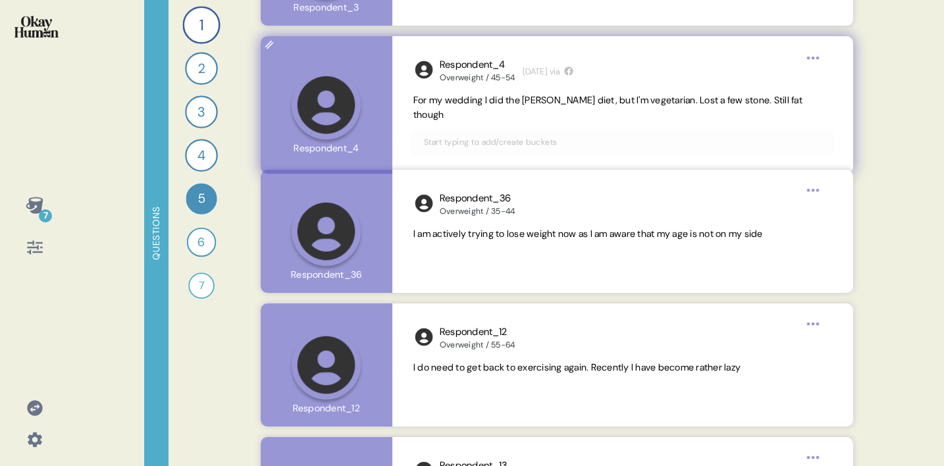
click at [635, 99] on span "For my wedding I did the [PERSON_NAME] diet, but I'm vegetarian. Lost a few sto…" at bounding box center [607, 107] width 389 height 26
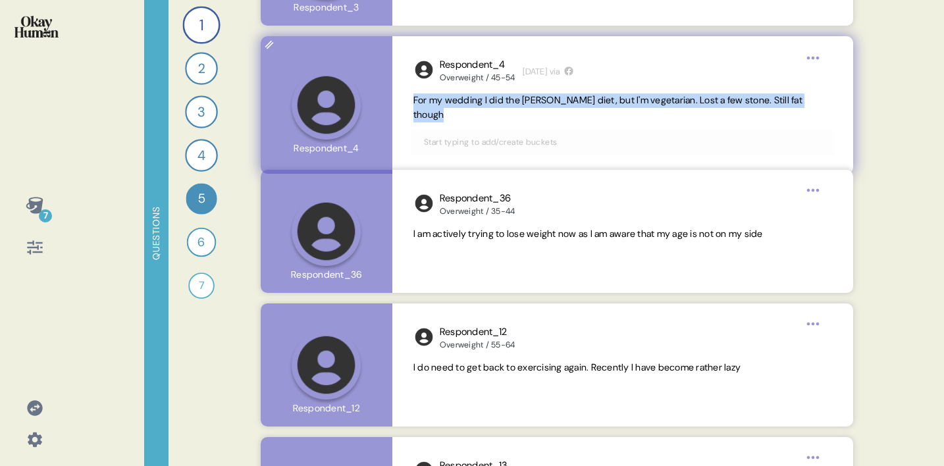
click at [635, 99] on span "For my wedding I did the [PERSON_NAME] diet, but I'm vegetarian. Lost a few sto…" at bounding box center [607, 107] width 389 height 26
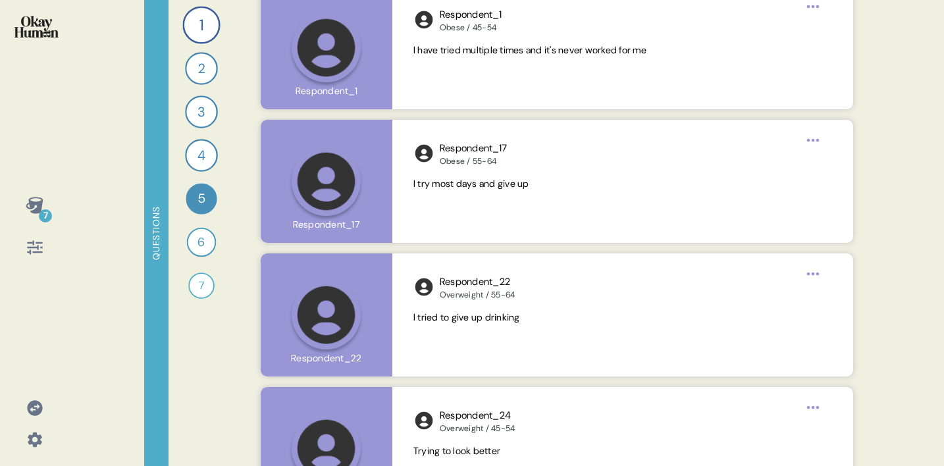
scroll to position [4954, 0]
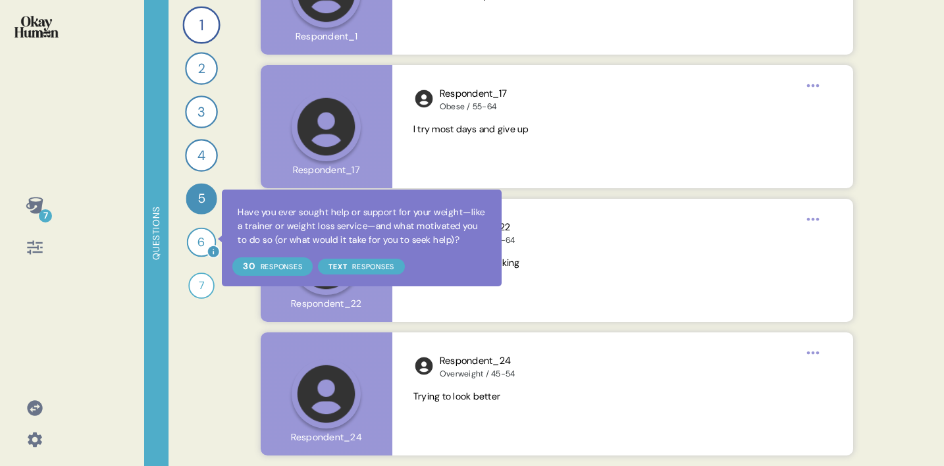
click at [213, 245] on icon at bounding box center [213, 251] width 13 height 13
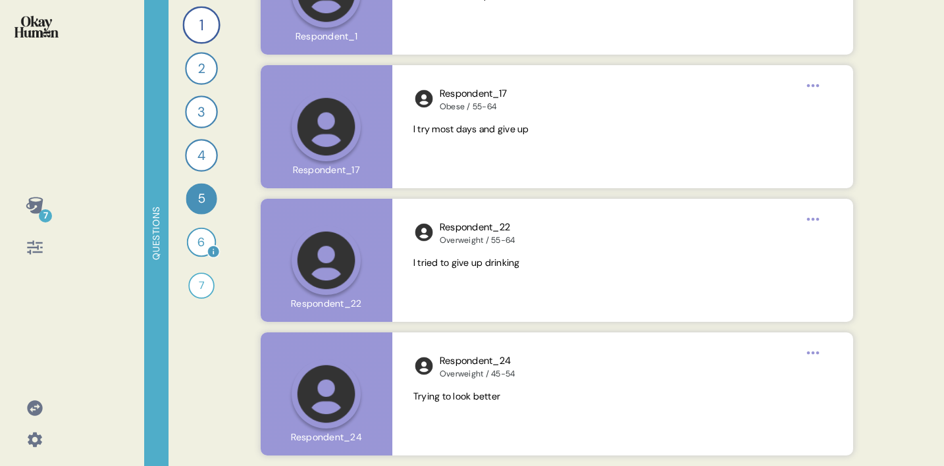
click at [199, 241] on div "6" at bounding box center [202, 243] width 30 height 30
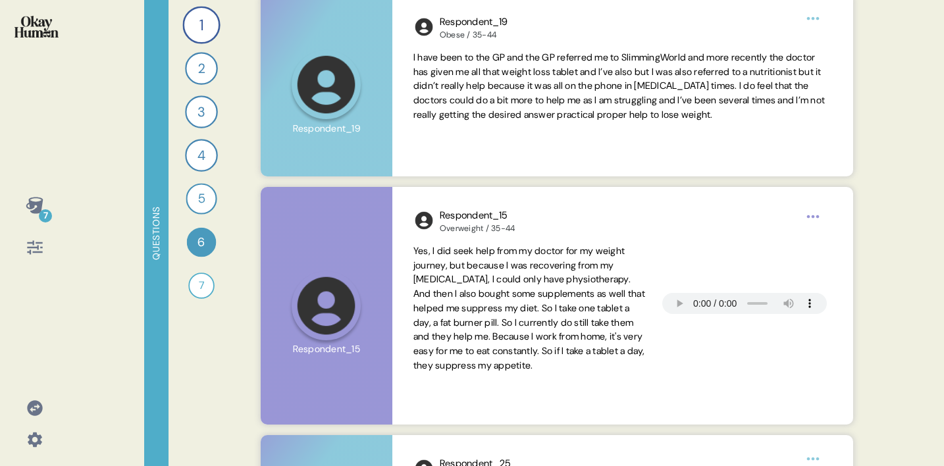
scroll to position [413, 0]
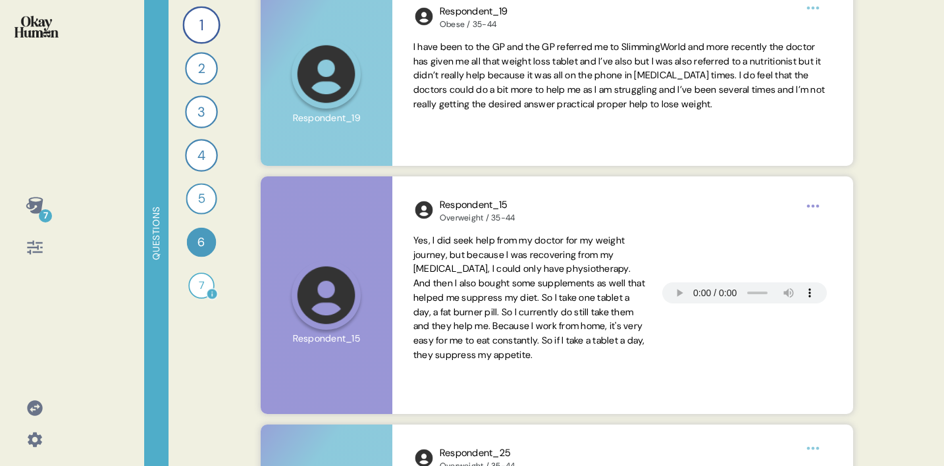
click at [200, 287] on div "7" at bounding box center [201, 286] width 26 height 26
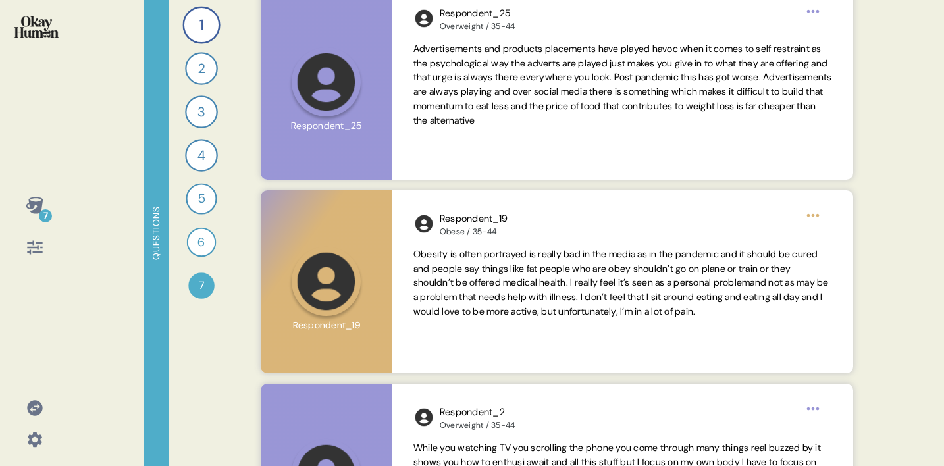
scroll to position [792, 0]
